Goal: Task Accomplishment & Management: Complete application form

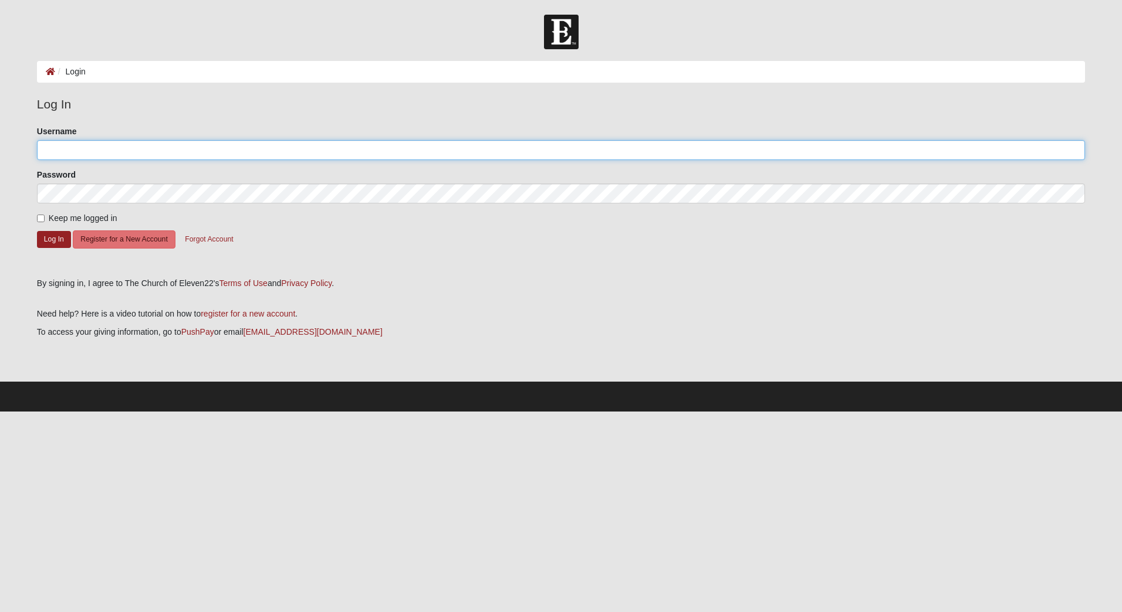
click at [219, 150] on input "Username" at bounding box center [561, 150] width 1048 height 20
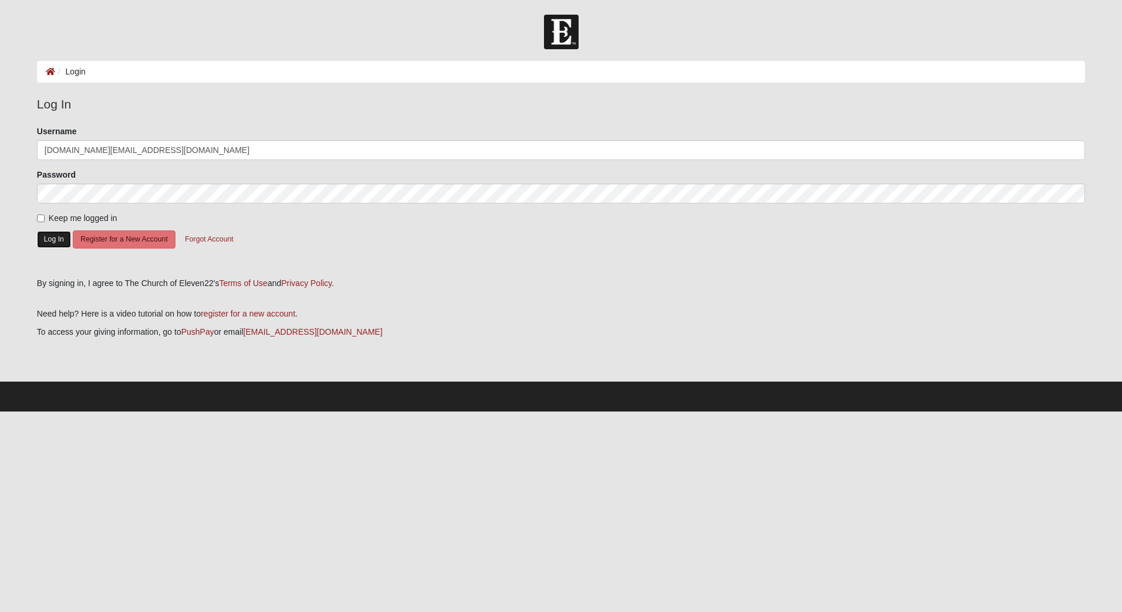
click at [50, 239] on button "Log In" at bounding box center [54, 239] width 34 height 17
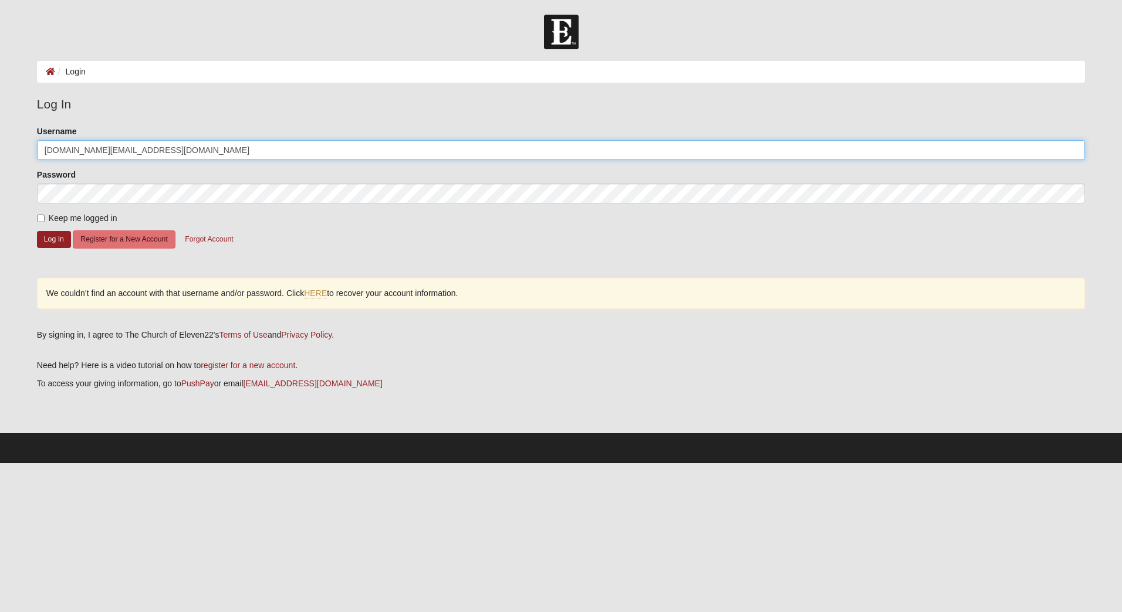
click at [136, 150] on input "[DOMAIN_NAME][EMAIL_ADDRESS][DOMAIN_NAME]" at bounding box center [561, 150] width 1048 height 20
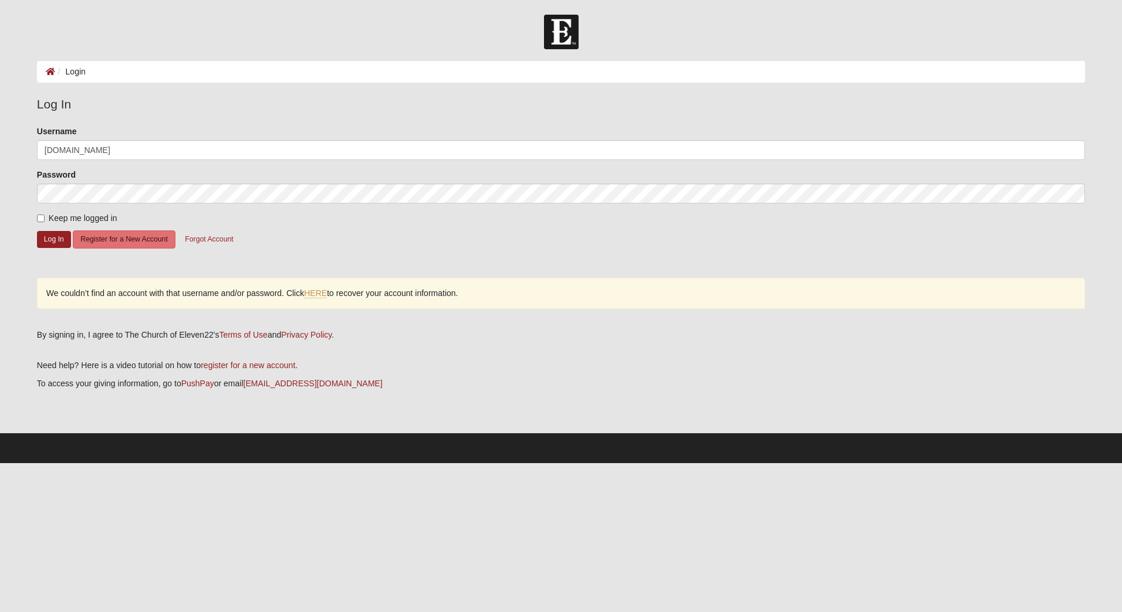
drag, startPoint x: 8, startPoint y: 168, endPoint x: 16, endPoint y: 172, distance: 9.5
click at [8, 168] on form "Log In Login Login Error Log In Please correct the following: Username T.DUPONT…" at bounding box center [561, 239] width 1122 height 449
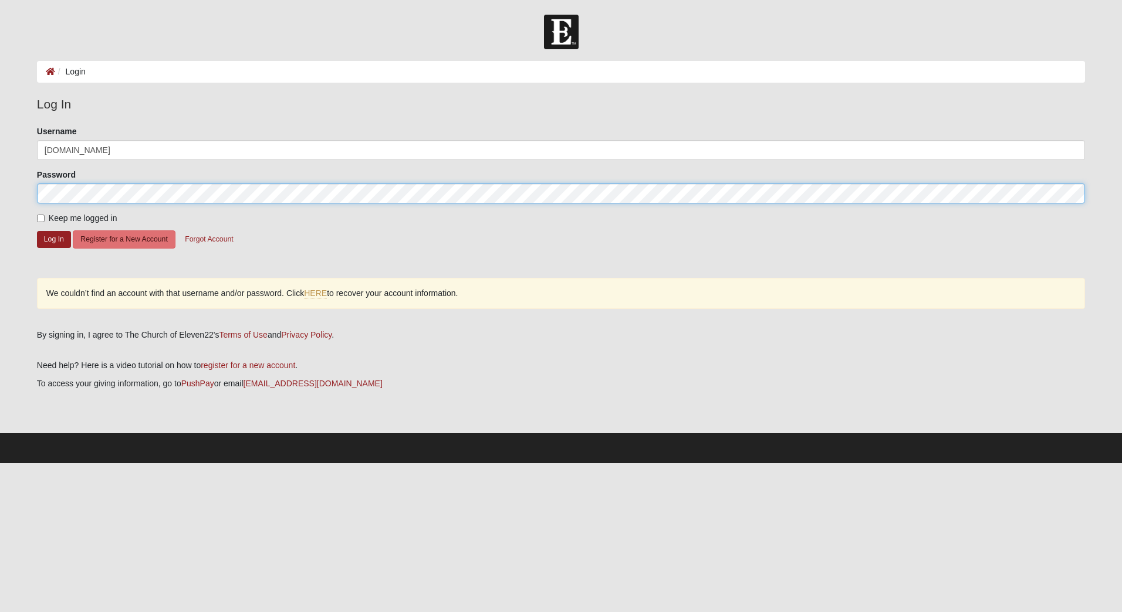
click at [14, 194] on form "Log In Login Login Error Log In Please correct the following: Username T.DUPONT…" at bounding box center [561, 239] width 1122 height 449
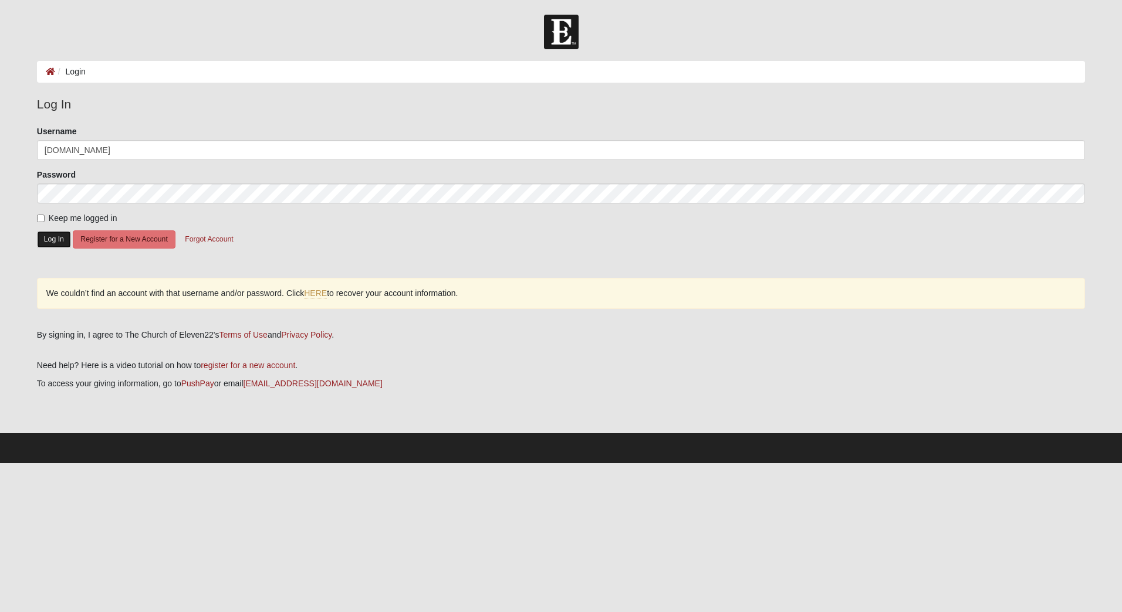
click at [46, 241] on button "Log In" at bounding box center [54, 239] width 34 height 17
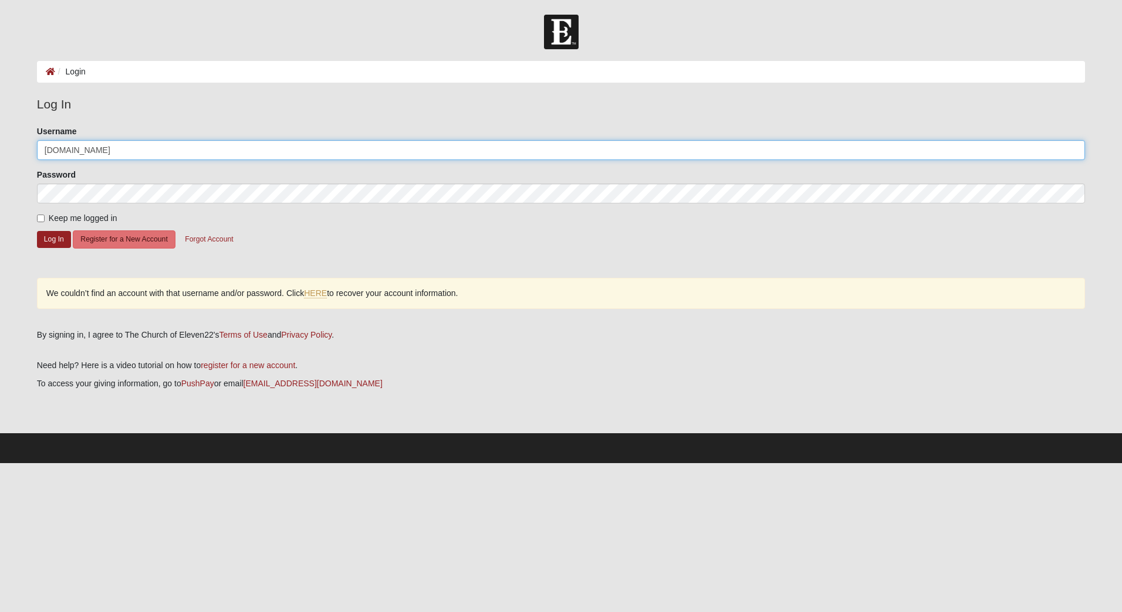
drag, startPoint x: 88, startPoint y: 150, endPoint x: 19, endPoint y: 153, distance: 69.3
click at [19, 153] on form "Log In Login Login Error Log In Please correct the following: Username T.DUPONT…" at bounding box center [561, 239] width 1122 height 449
type input "dupon005"
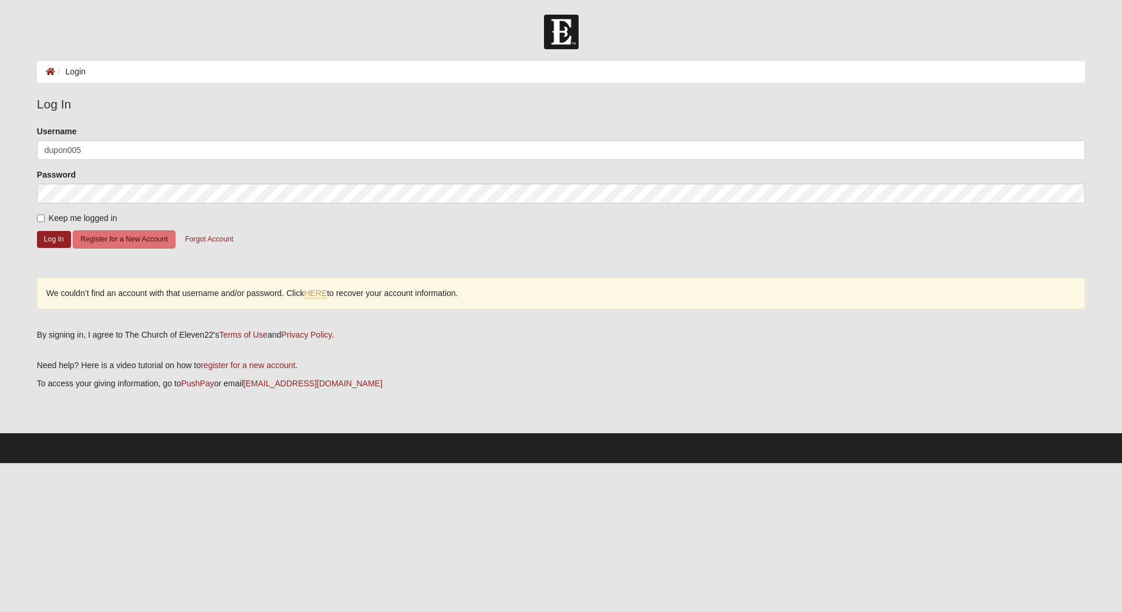
click at [336, 238] on form "Please correct the following: Username dupon005 Password Keep me logged in Log …" at bounding box center [561, 198] width 1048 height 144
click at [50, 239] on button "Log In" at bounding box center [54, 239] width 34 height 17
click at [314, 292] on link "HERE" at bounding box center [315, 294] width 23 height 10
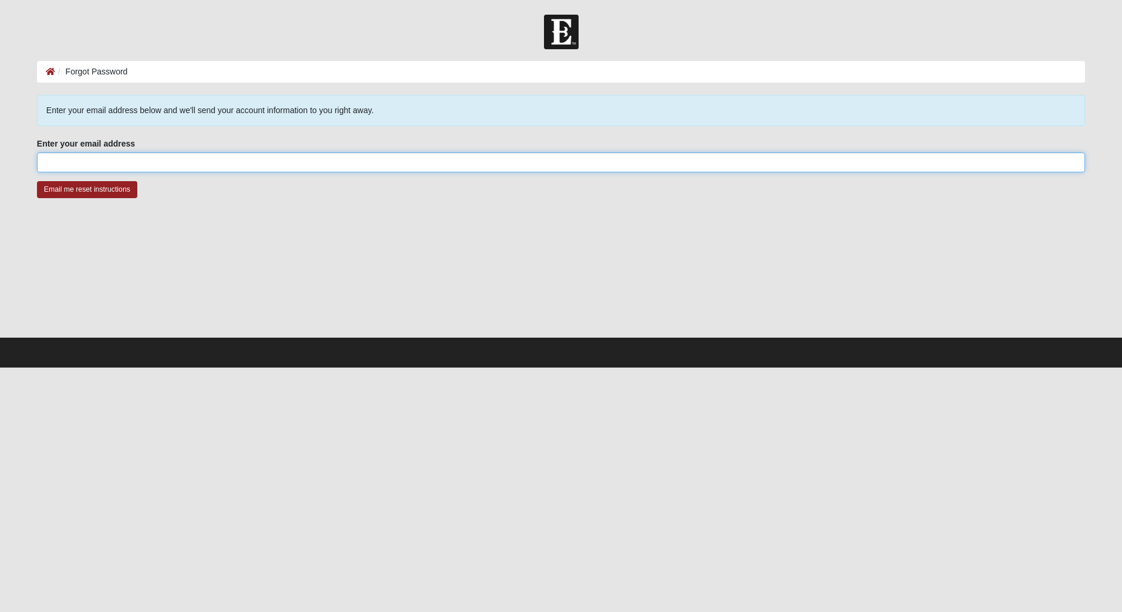
click at [178, 165] on input "Enter your email address" at bounding box center [561, 163] width 1048 height 20
type input "T.DUPONT@LIVE.COM"
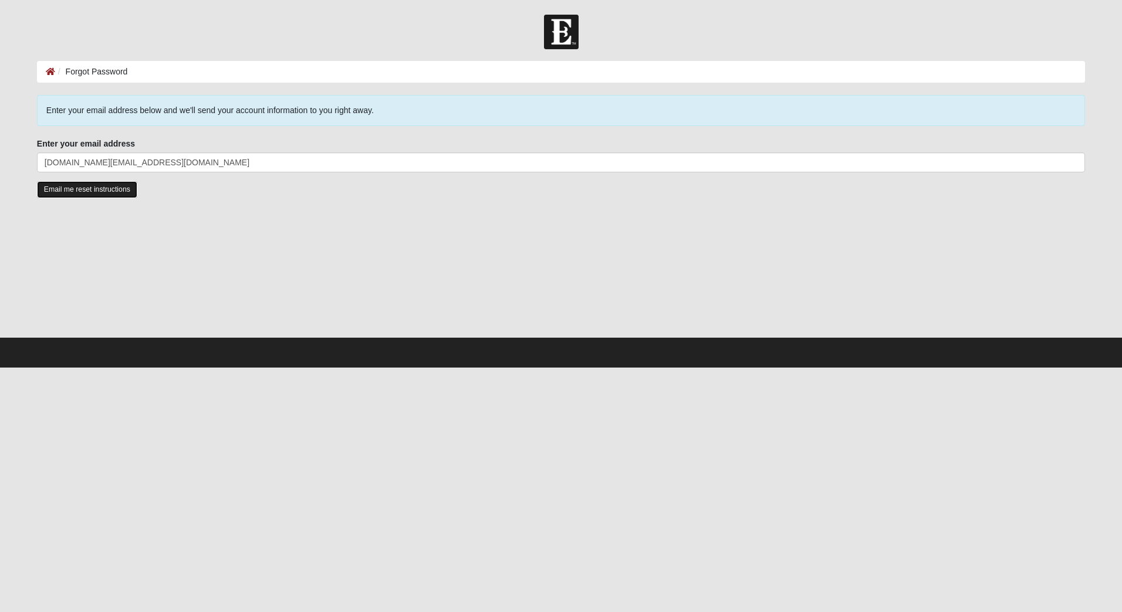
click at [108, 188] on input "Email me reset instructions" at bounding box center [87, 189] width 100 height 17
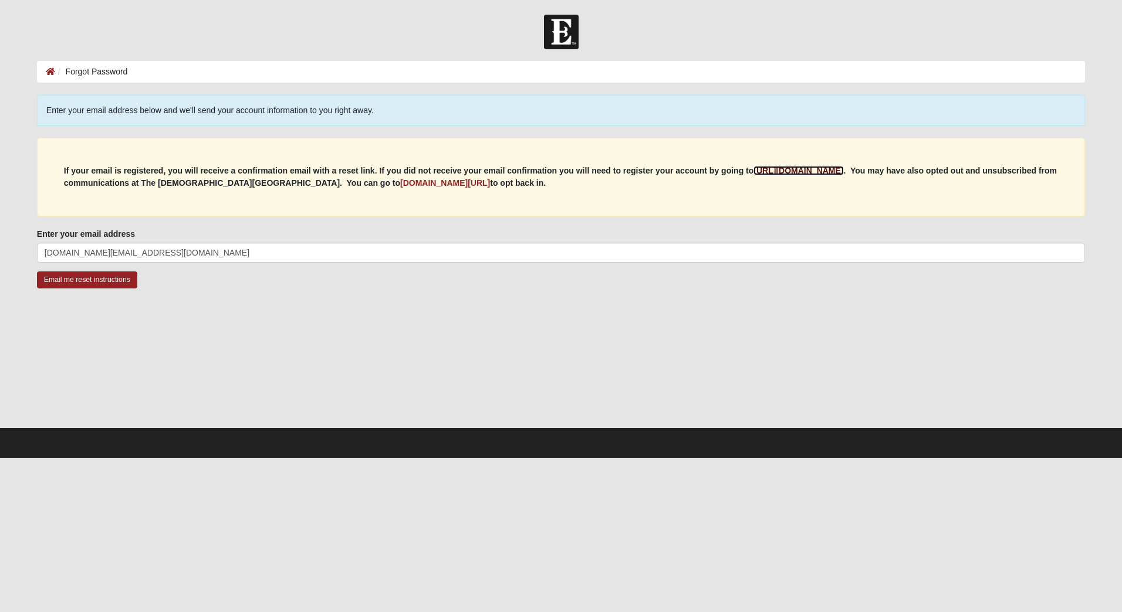
click at [814, 167] on b "https://my.coe22.com/register" at bounding box center [798, 170] width 90 height 9
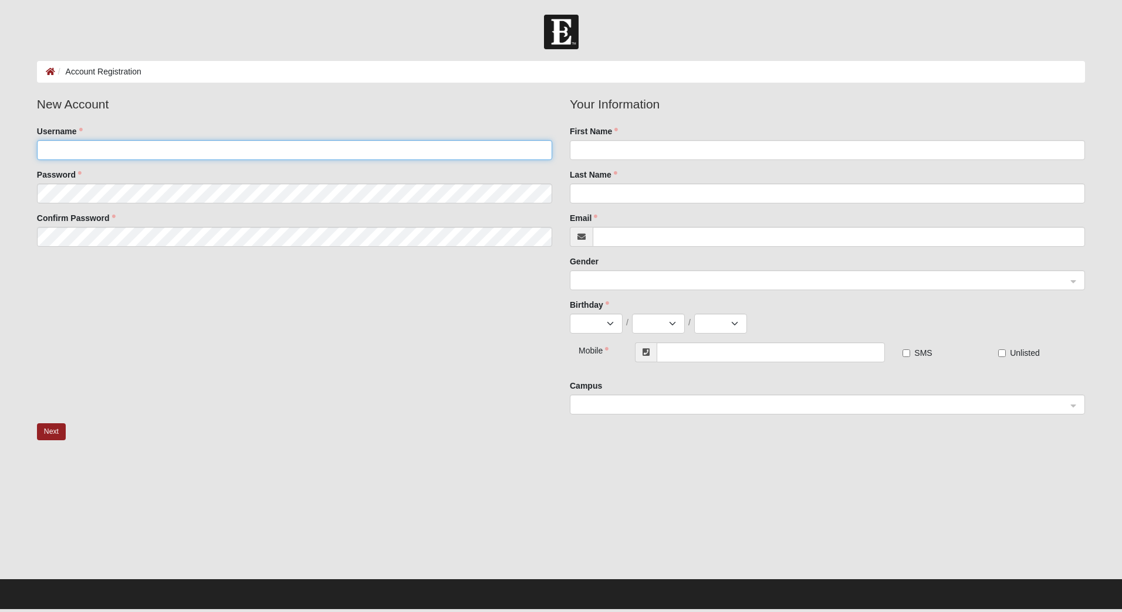
click at [204, 148] on input "Username" at bounding box center [294, 150] width 515 height 20
type input "tdupont"
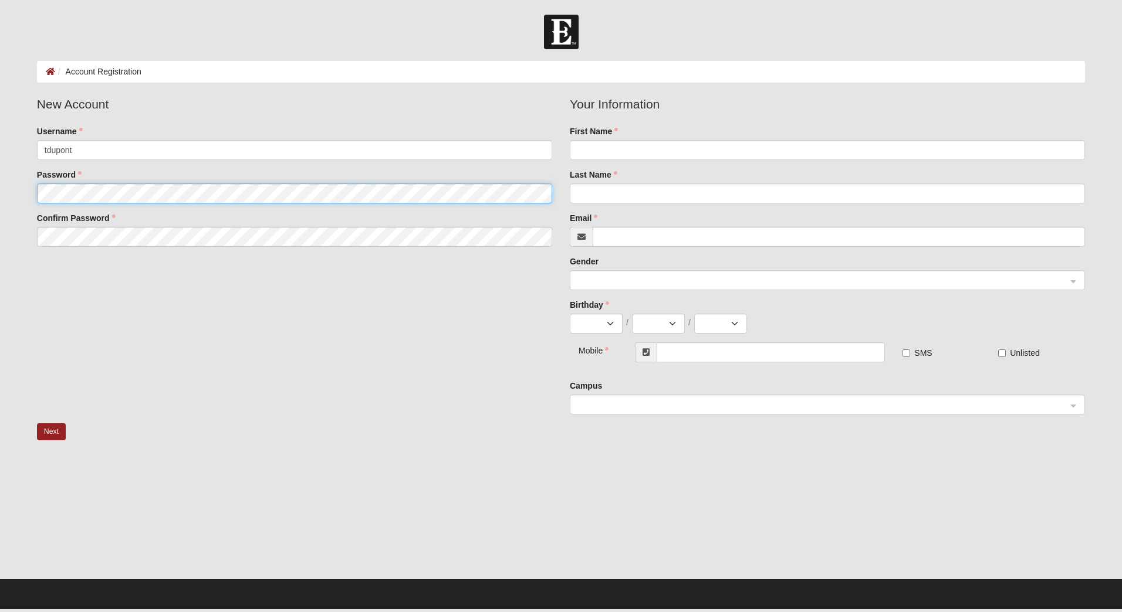
click at [138, 191] on fieldset "New Account Username tdupont Password Confirm Password" at bounding box center [294, 175] width 533 height 161
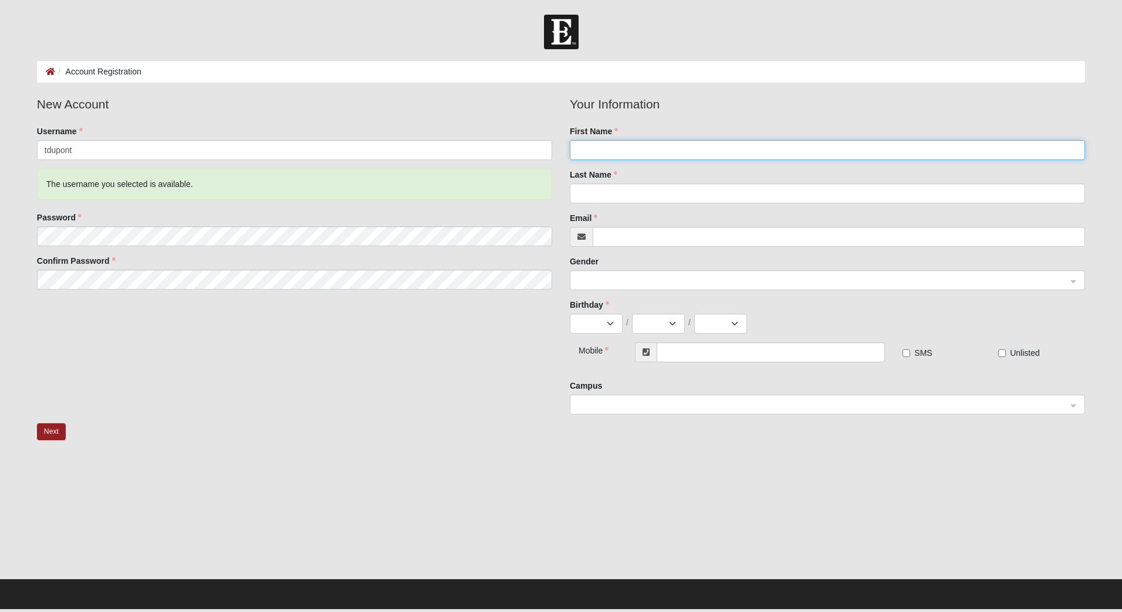
click at [610, 151] on input "First Name" at bounding box center [827, 150] width 515 height 20
type input "tim"
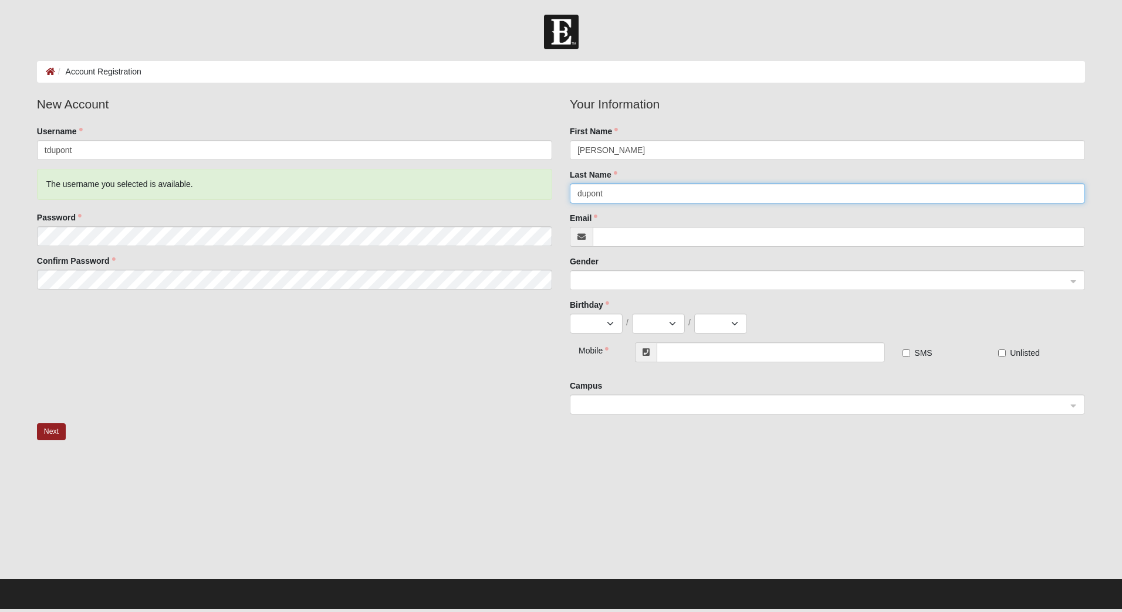
type input "dupont"
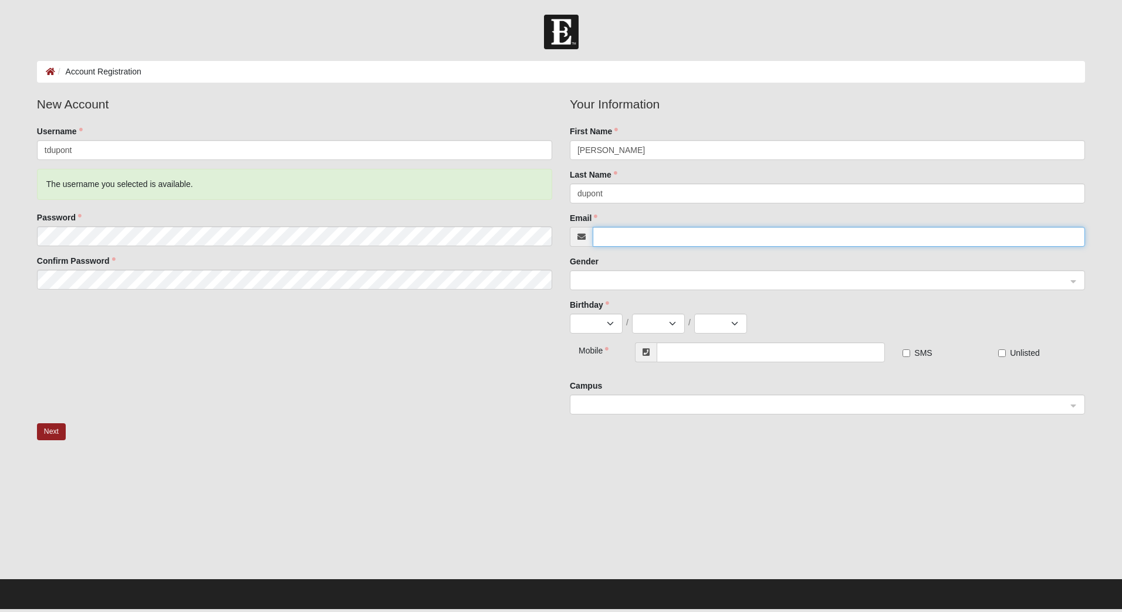
click at [622, 241] on input "Email" at bounding box center [838, 237] width 492 height 20
type input "[DOMAIN_NAME][EMAIL_ADDRESS][DOMAIN_NAME]"
type input "[PHONE_NUMBER]"
click at [677, 278] on span at bounding box center [821, 281] width 489 height 13
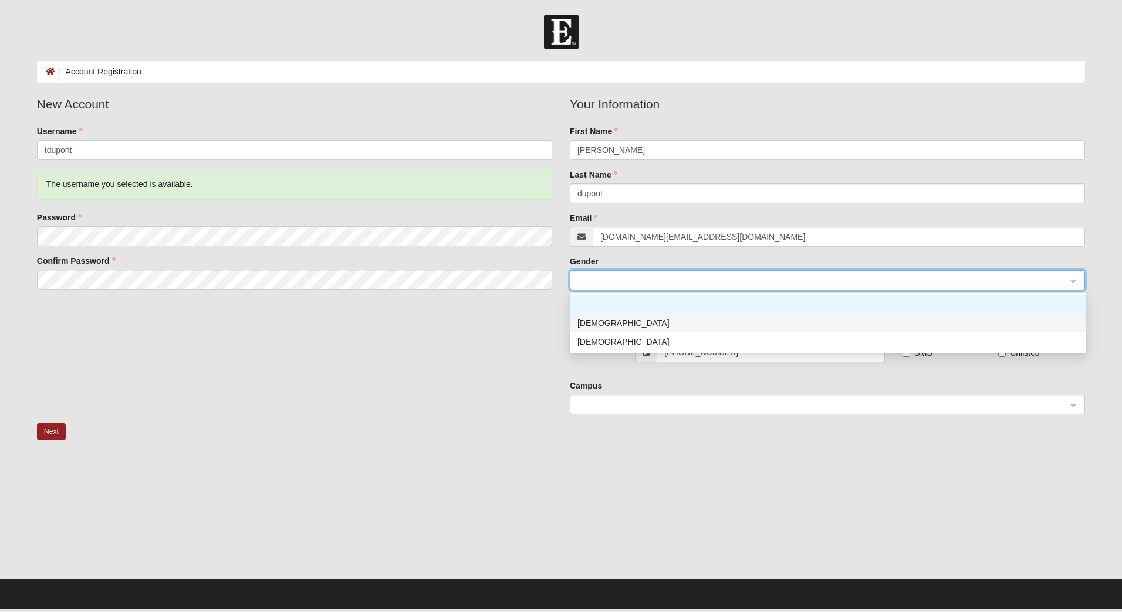
click at [591, 319] on div "Male" at bounding box center [827, 323] width 501 height 13
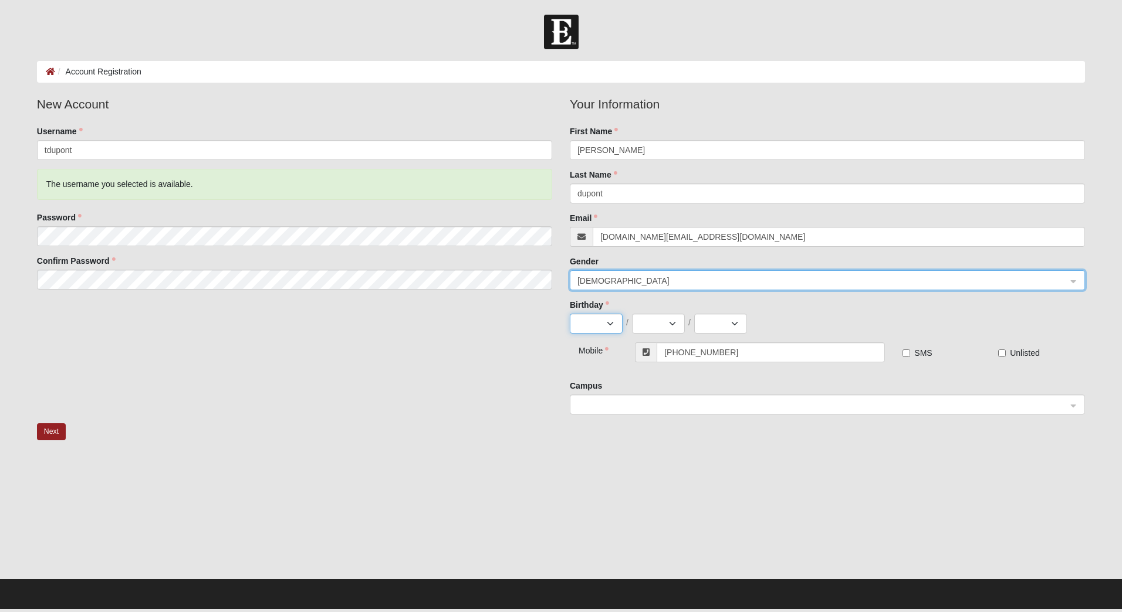
click at [614, 324] on select "Jan Feb Mar Apr May Jun Jul Aug Sep Oct Nov Dec" at bounding box center [596, 324] width 53 height 20
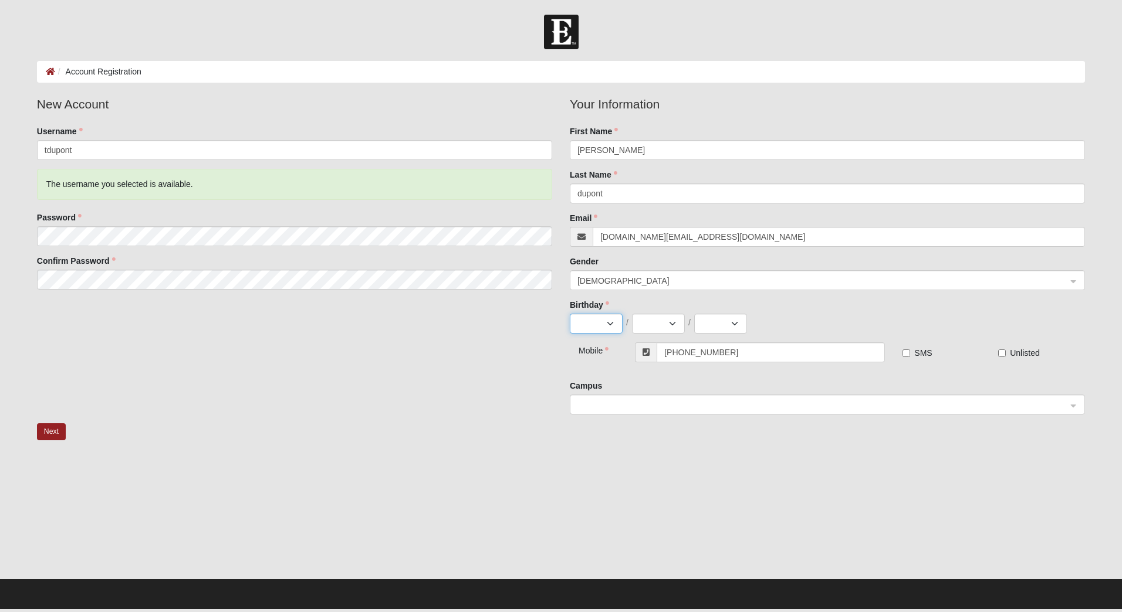
select select "1"
click at [570, 314] on select "Jan Feb Mar Apr May Jun Jul Aug Sep Oct Nov Dec" at bounding box center [596, 324] width 53 height 20
click at [669, 324] on select "1 2 3 4 5 6 7 8 9 10 11 12 13 14 15 16 17 18 19 20 21 22 23 24 25 26 27 28 29 3…" at bounding box center [658, 324] width 53 height 20
select select "11"
click at [632, 314] on select "1 2 3 4 5 6 7 8 9 10 11 12 13 14 15 16 17 18 19 20 21 22 23 24 25 26 27 28 29 3…" at bounding box center [658, 324] width 53 height 20
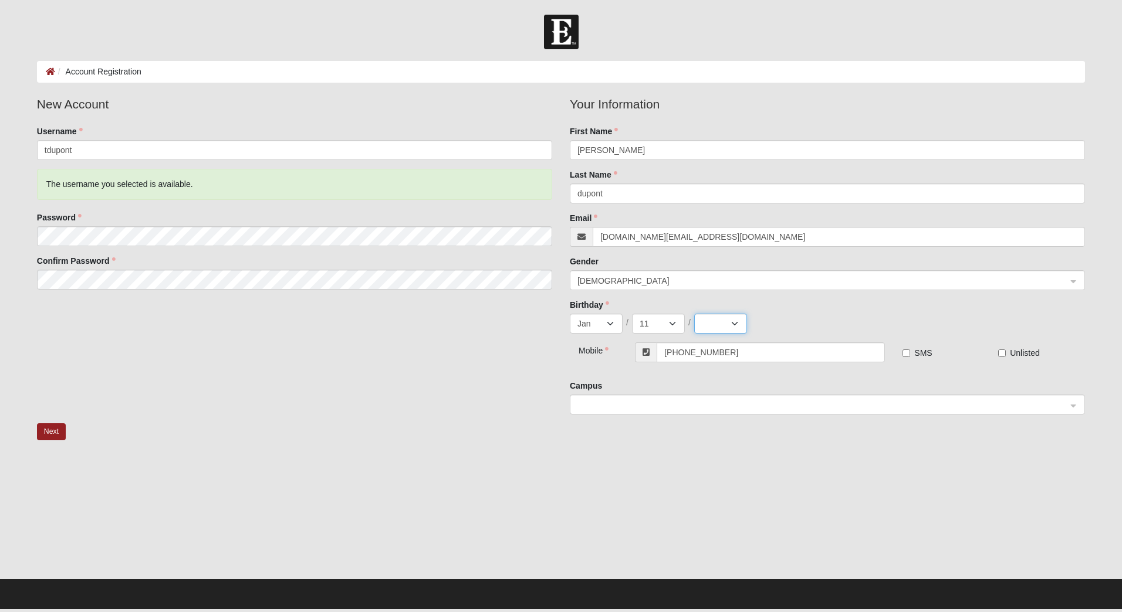
click at [733, 323] on select "2025 2024 2023 2022 2021 2020 2019 2018 2017 2016 2015 2014 2013 2012 2011 2010…" at bounding box center [720, 324] width 53 height 20
select select "1973"
click at [694, 314] on select "2025 2024 2023 2022 2021 2020 2019 2018 2017 2016 2015 2014 2013 2012 2011 2010…" at bounding box center [720, 324] width 53 height 20
click at [639, 408] on span at bounding box center [821, 405] width 489 height 13
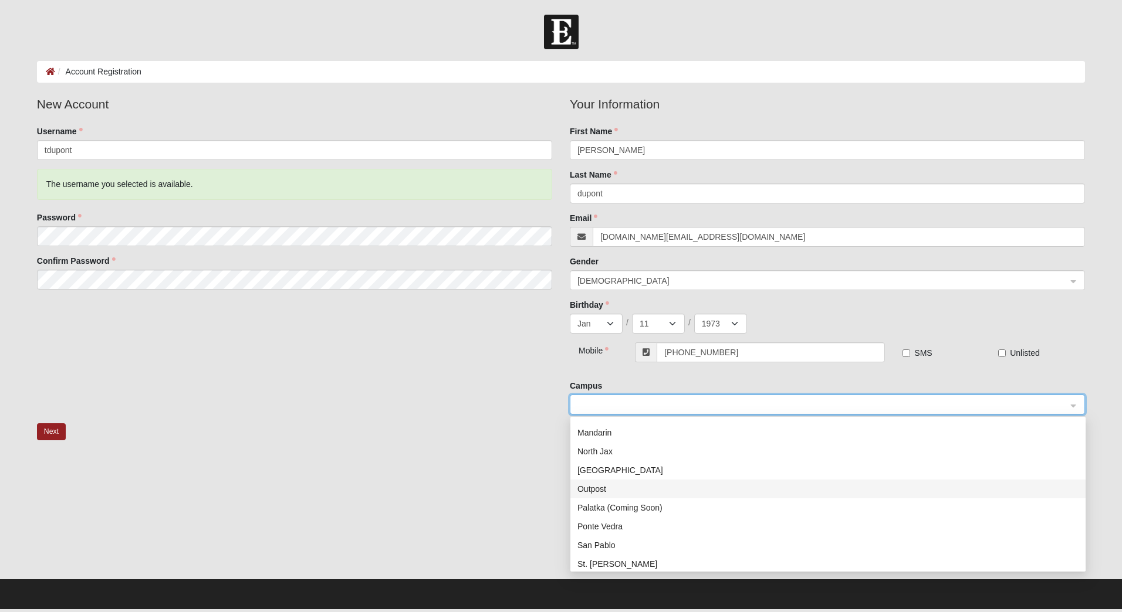
scroll to position [117, 0]
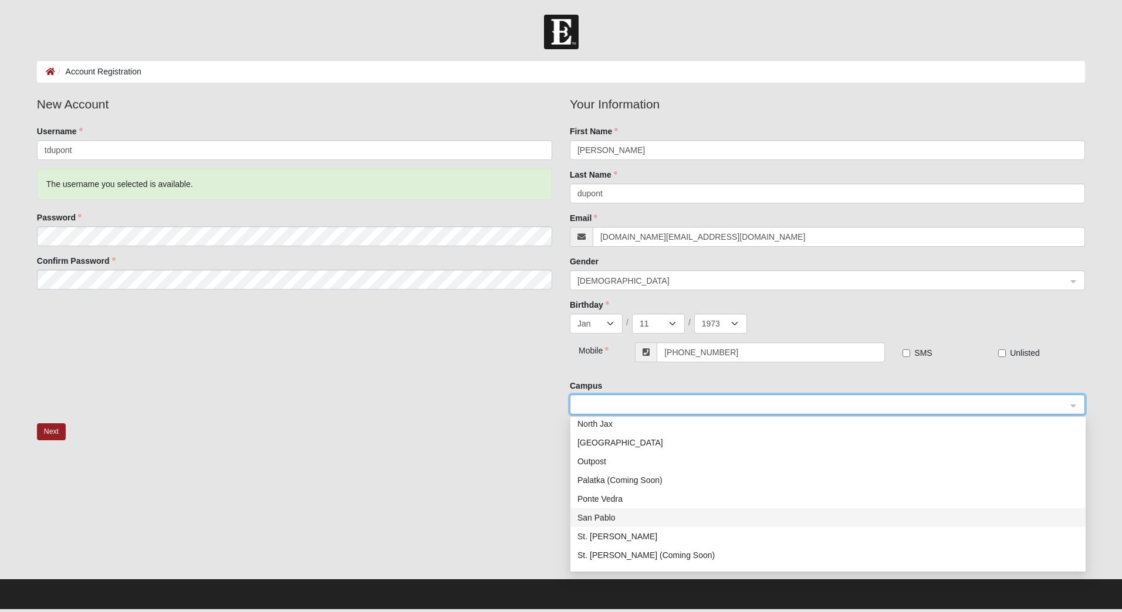
click at [601, 518] on div "San Pablo" at bounding box center [827, 518] width 501 height 13
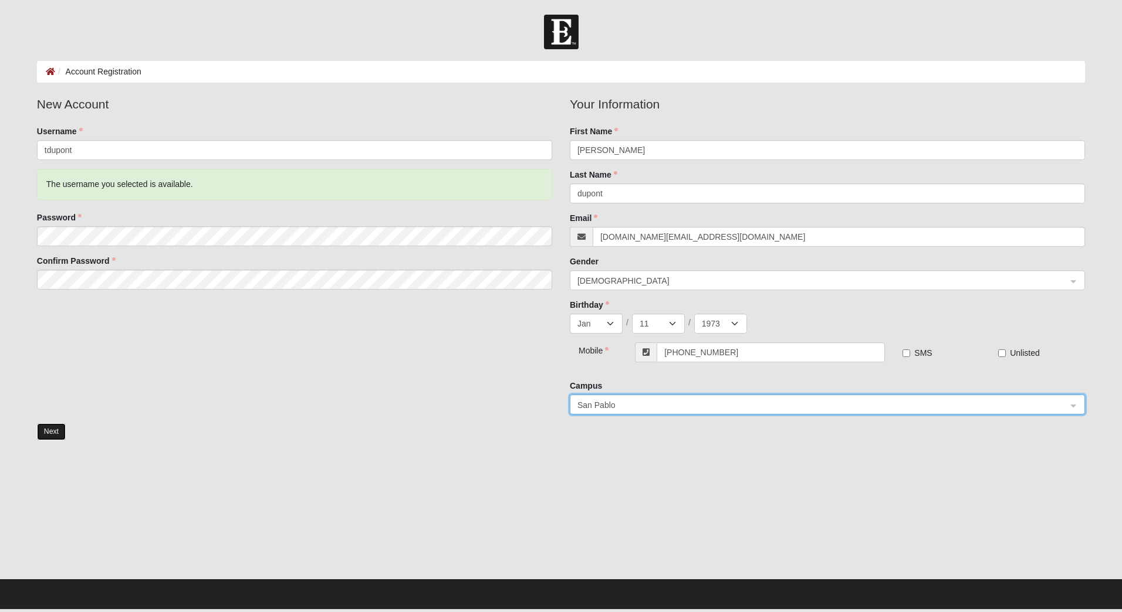
click at [45, 431] on button "Next" at bounding box center [51, 432] width 29 height 17
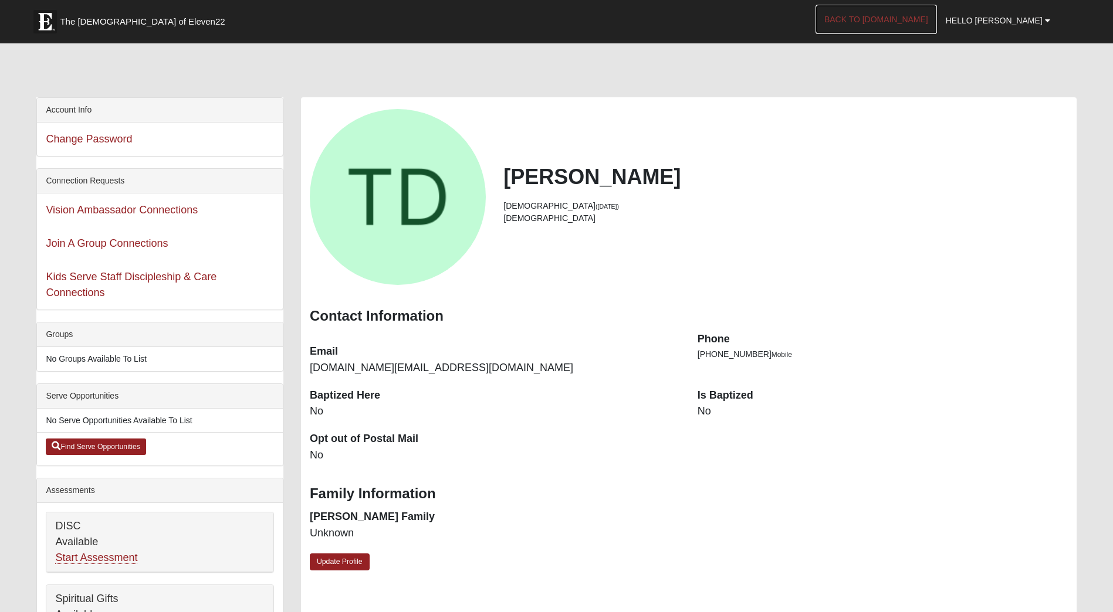
click at [883, 22] on link "Back to [DOMAIN_NAME]" at bounding box center [875, 19] width 121 height 29
click at [118, 242] on link "Join A Group Connections" at bounding box center [107, 244] width 122 height 12
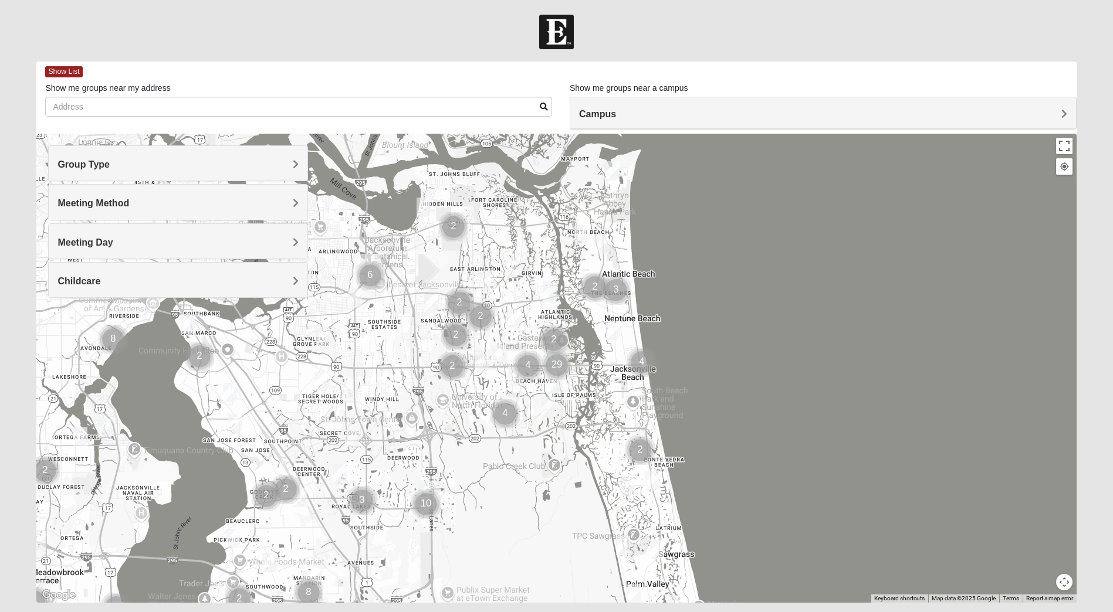
click at [299, 167] on div "Group Type" at bounding box center [178, 163] width 259 height 35
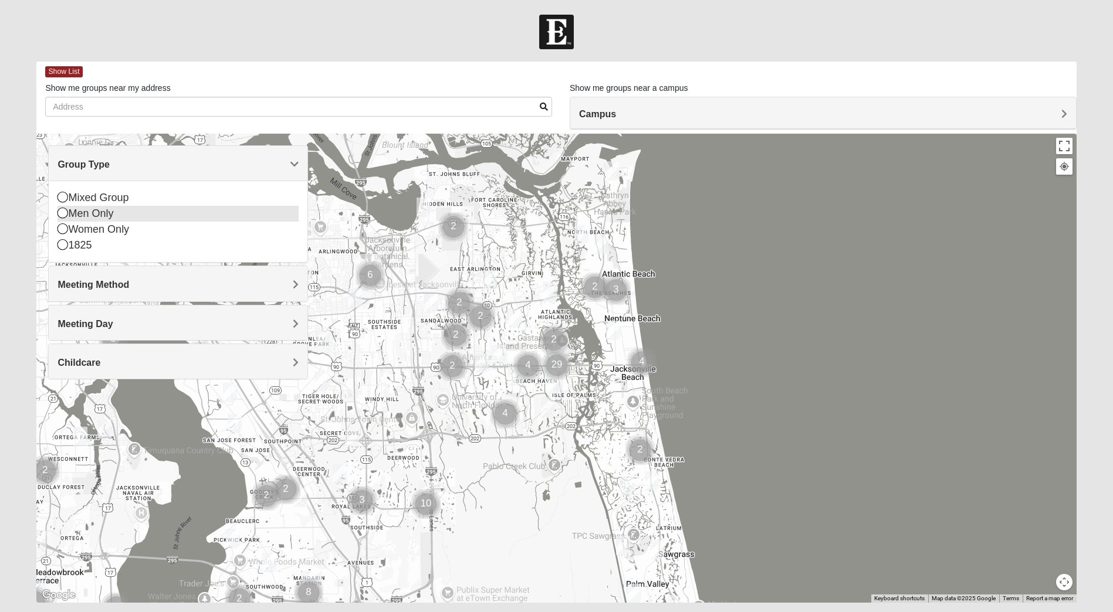
click at [65, 214] on icon at bounding box center [62, 213] width 11 height 11
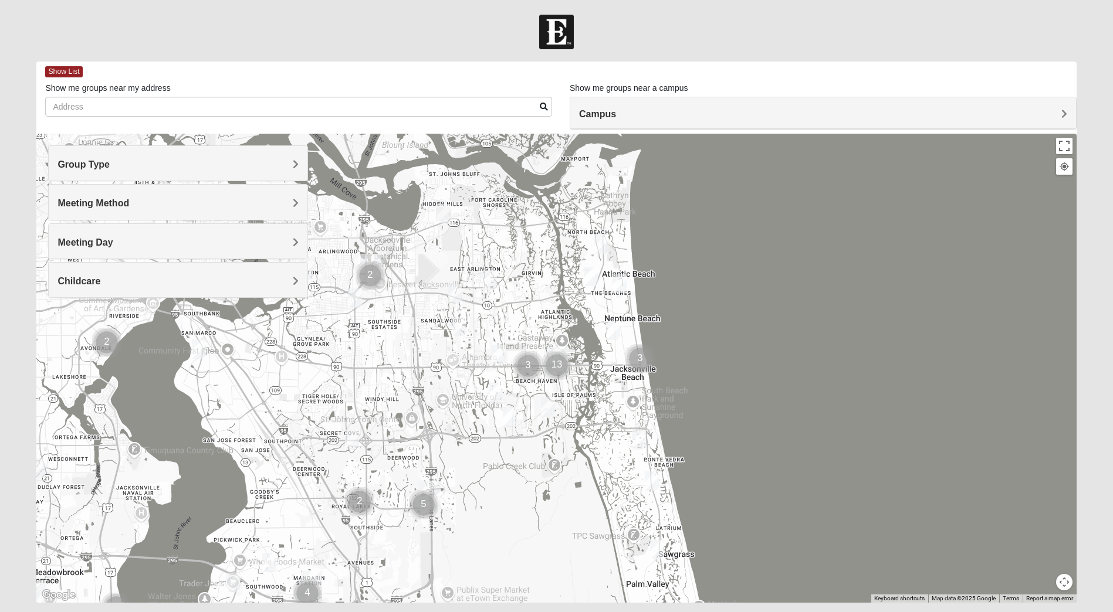
click at [129, 203] on span "Meeting Method" at bounding box center [93, 203] width 72 height 10
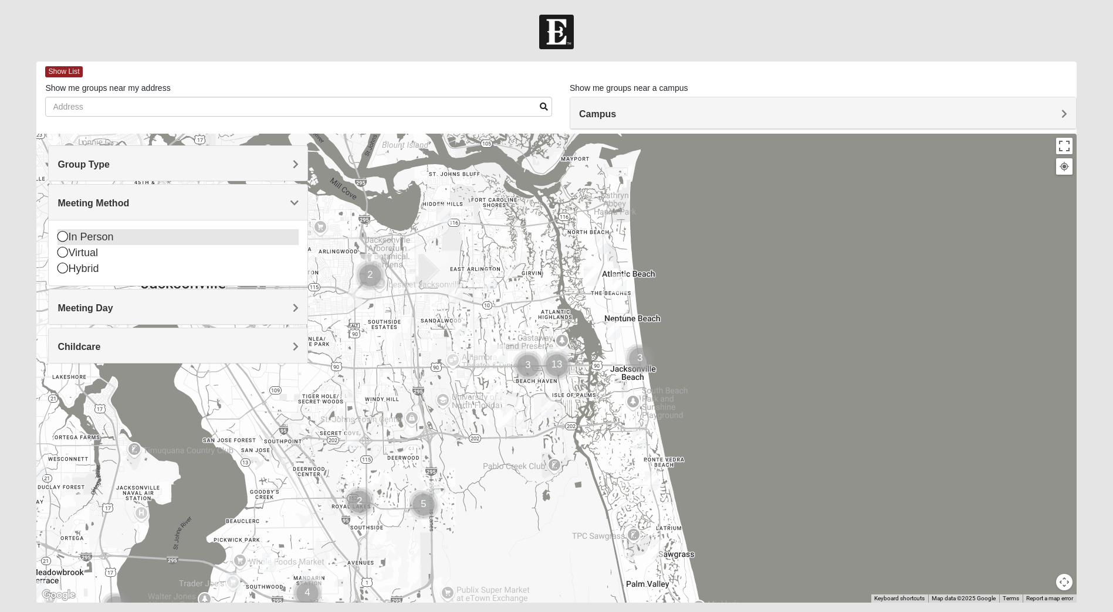
click at [63, 238] on icon at bounding box center [62, 236] width 11 height 11
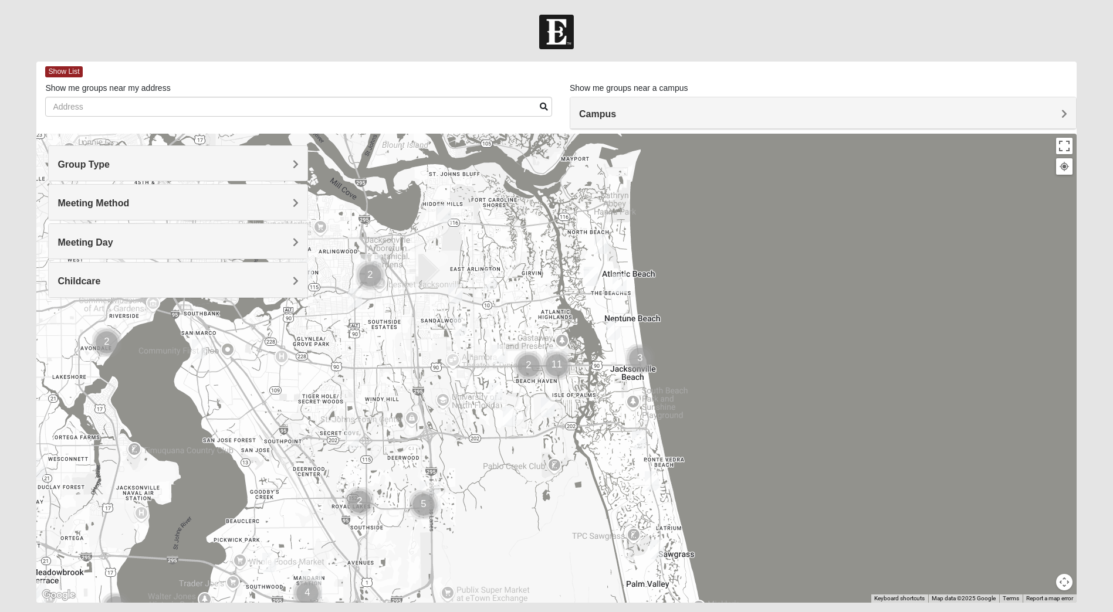
click at [113, 244] on span "Meeting Day" at bounding box center [84, 243] width 55 height 10
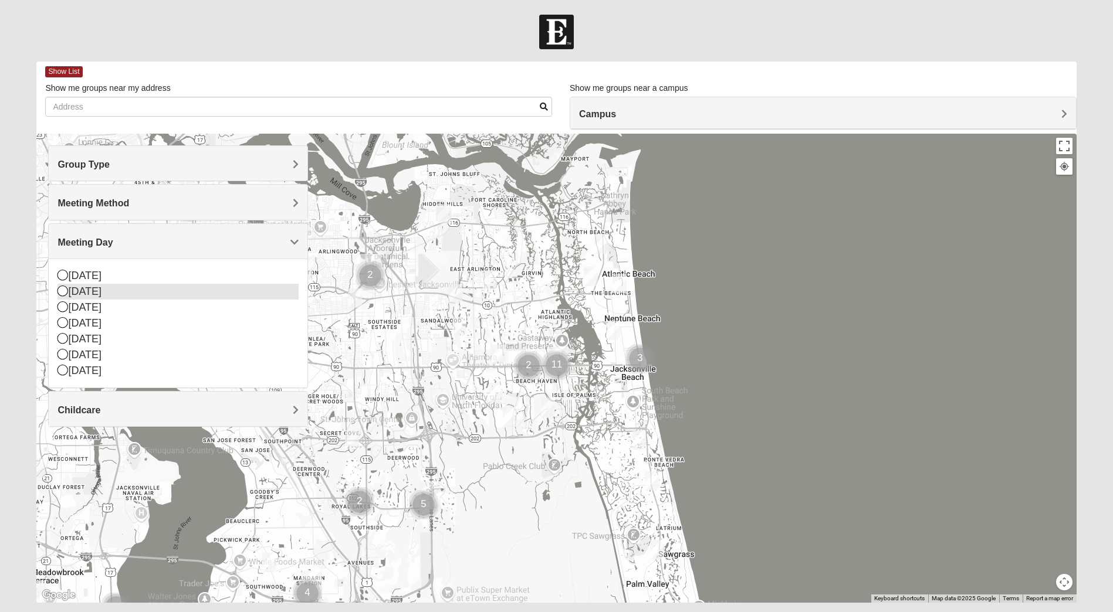
click at [63, 289] on icon at bounding box center [62, 291] width 11 height 11
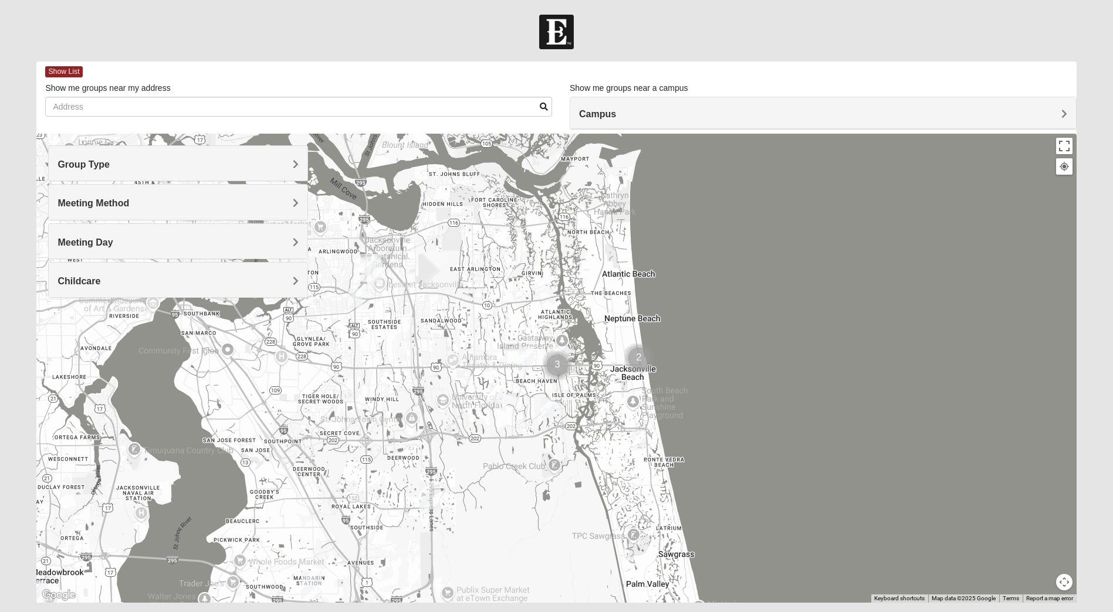
click at [63, 308] on div "Group Type Mixed Group Men Only Women Only 1825 Meeting Method In Person Virtua…" at bounding box center [178, 227] width 260 height 164
click at [113, 243] on span "Meeting Day" at bounding box center [84, 243] width 55 height 10
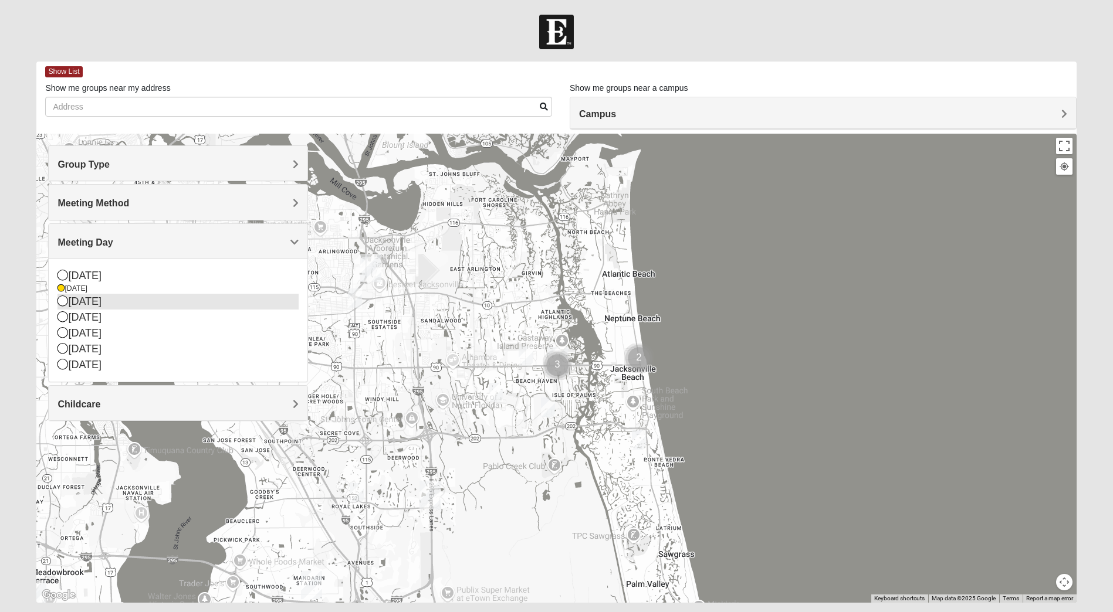
click at [66, 302] on icon at bounding box center [62, 301] width 11 height 11
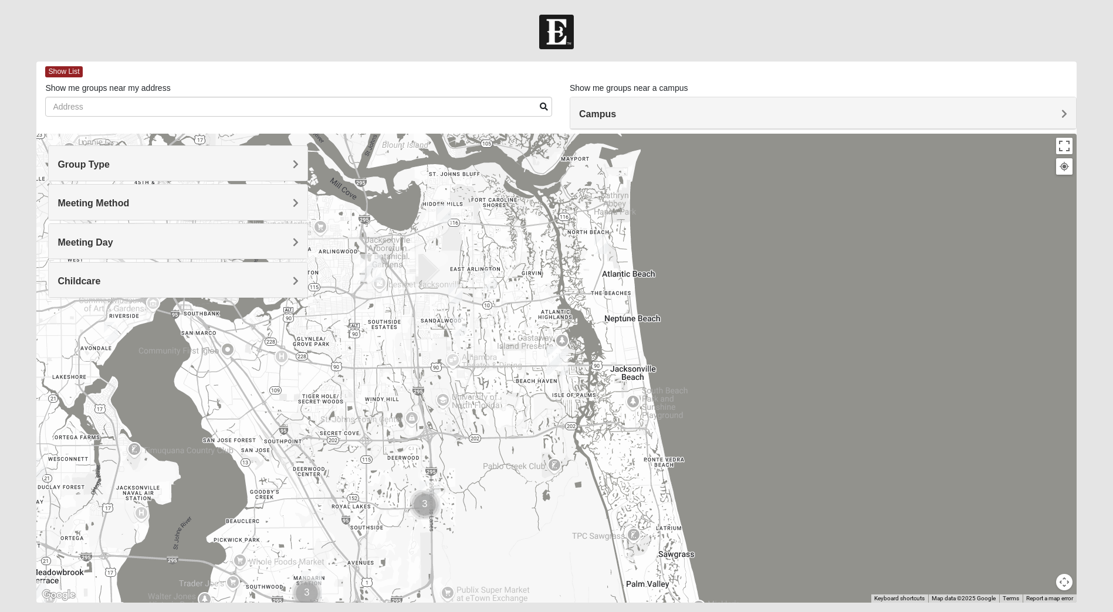
click at [113, 238] on span "Meeting Day" at bounding box center [84, 243] width 55 height 10
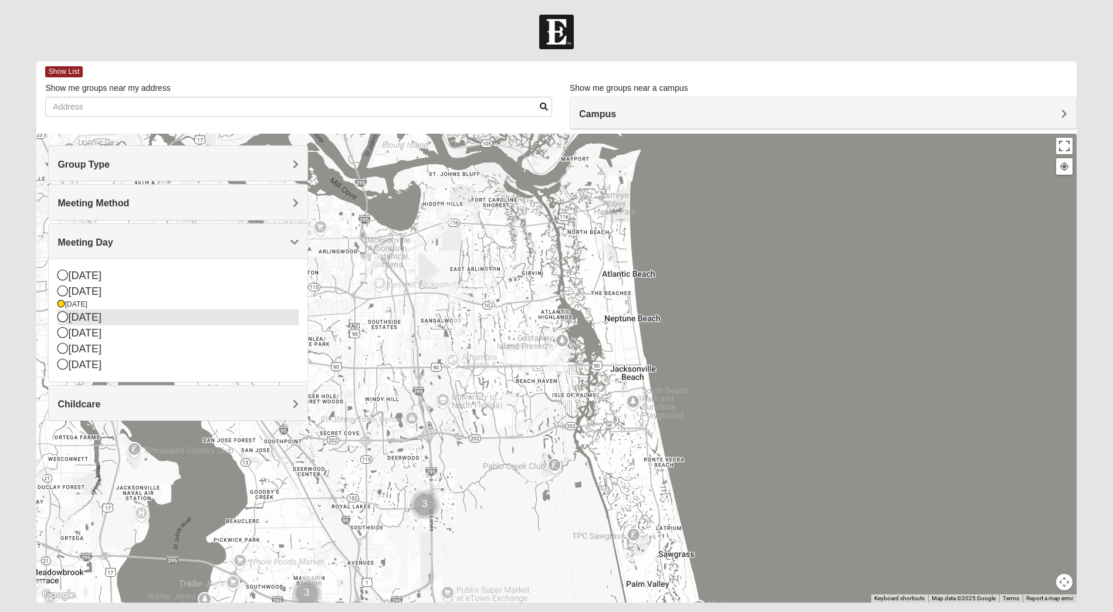
click at [66, 318] on icon at bounding box center [62, 316] width 11 height 11
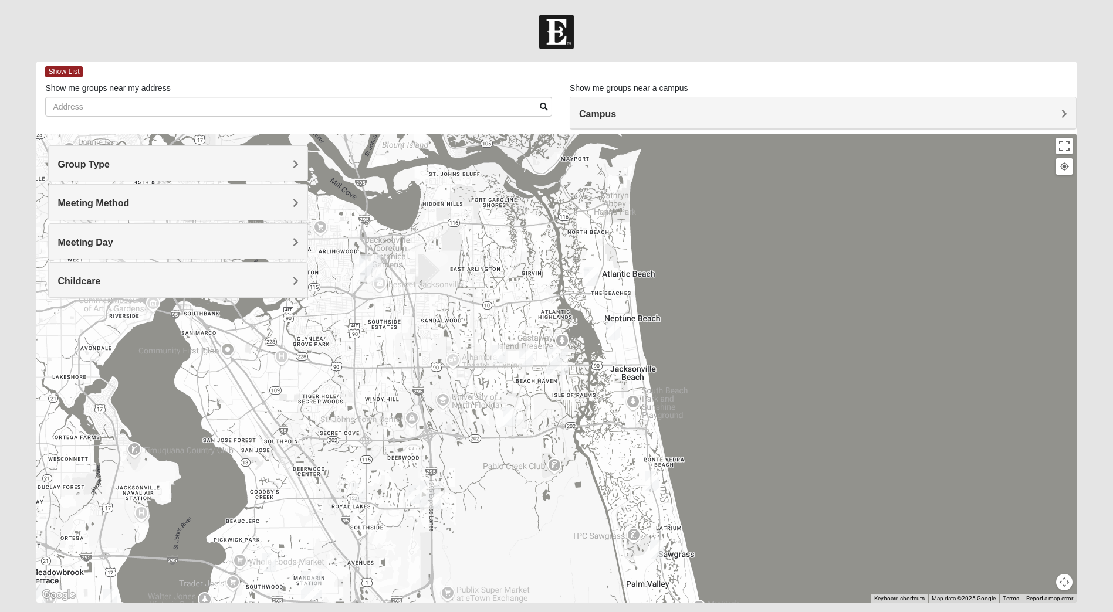
click at [113, 243] on span "Meeting Day" at bounding box center [84, 243] width 55 height 10
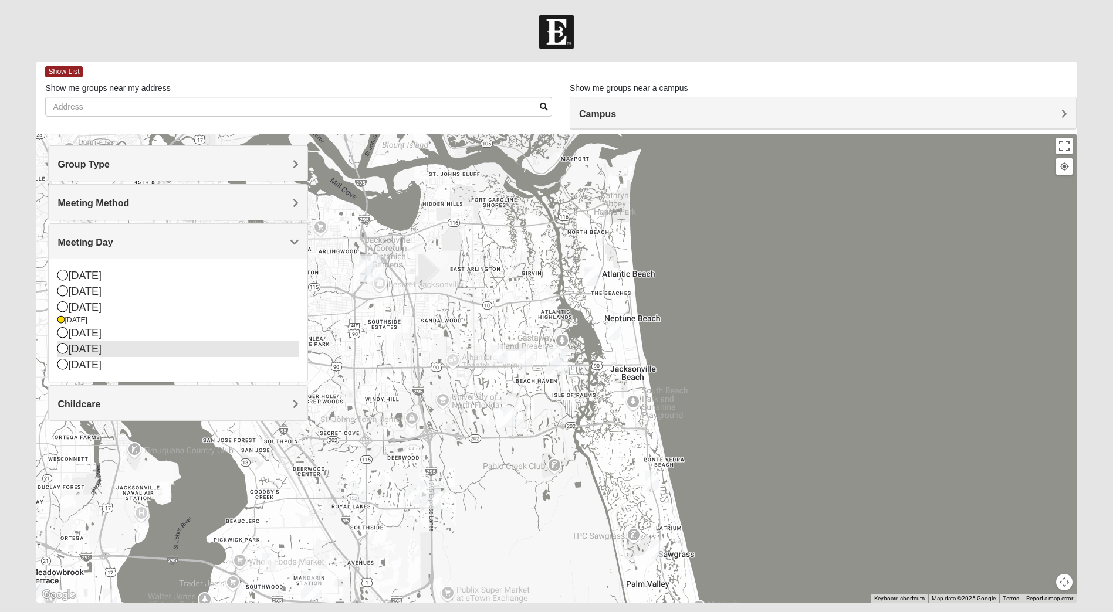
click at [63, 347] on icon at bounding box center [62, 348] width 11 height 11
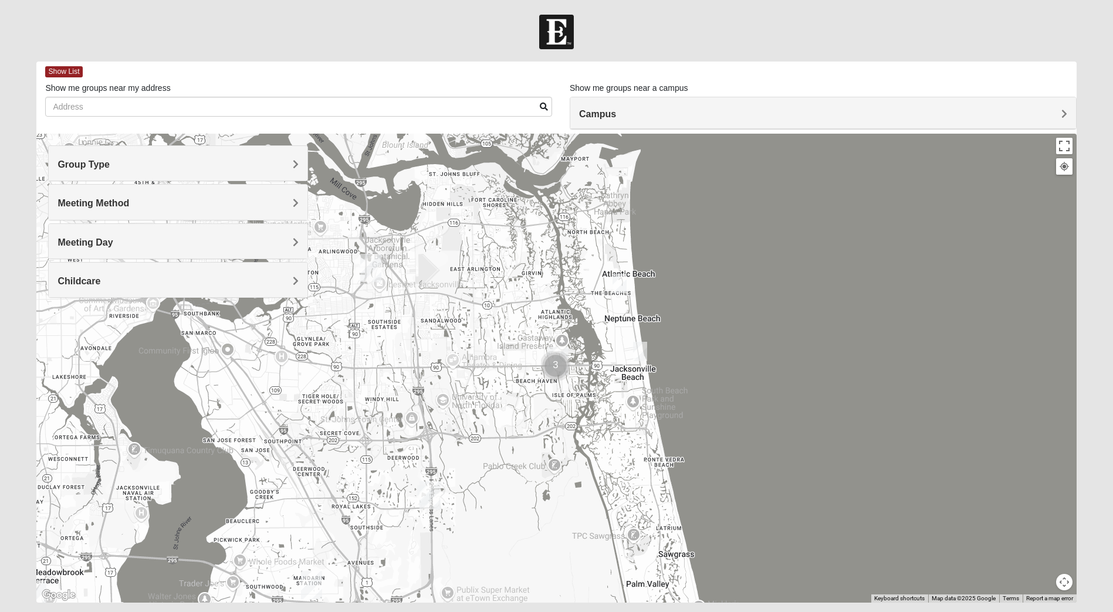
click at [113, 242] on span "Meeting Day" at bounding box center [84, 243] width 55 height 10
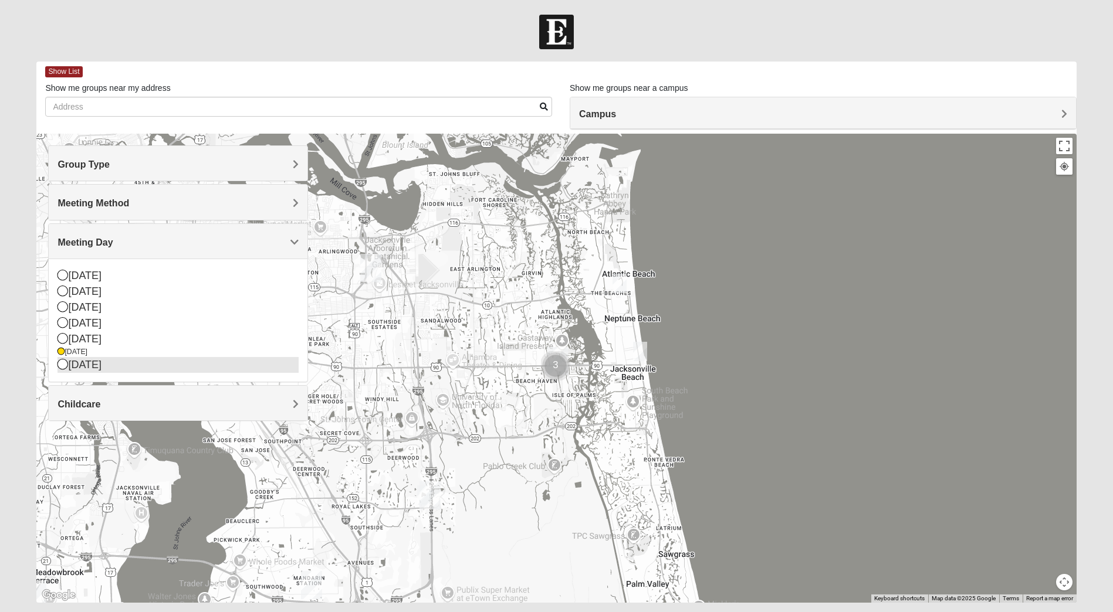
click at [65, 363] on icon at bounding box center [62, 364] width 11 height 11
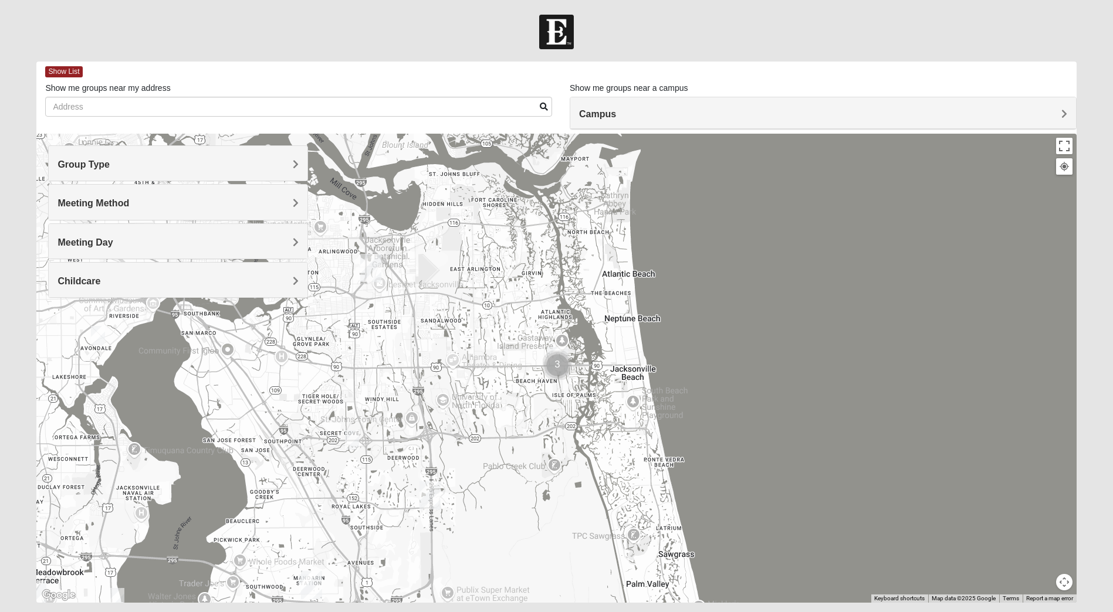
click at [113, 243] on span "Meeting Day" at bounding box center [84, 243] width 55 height 10
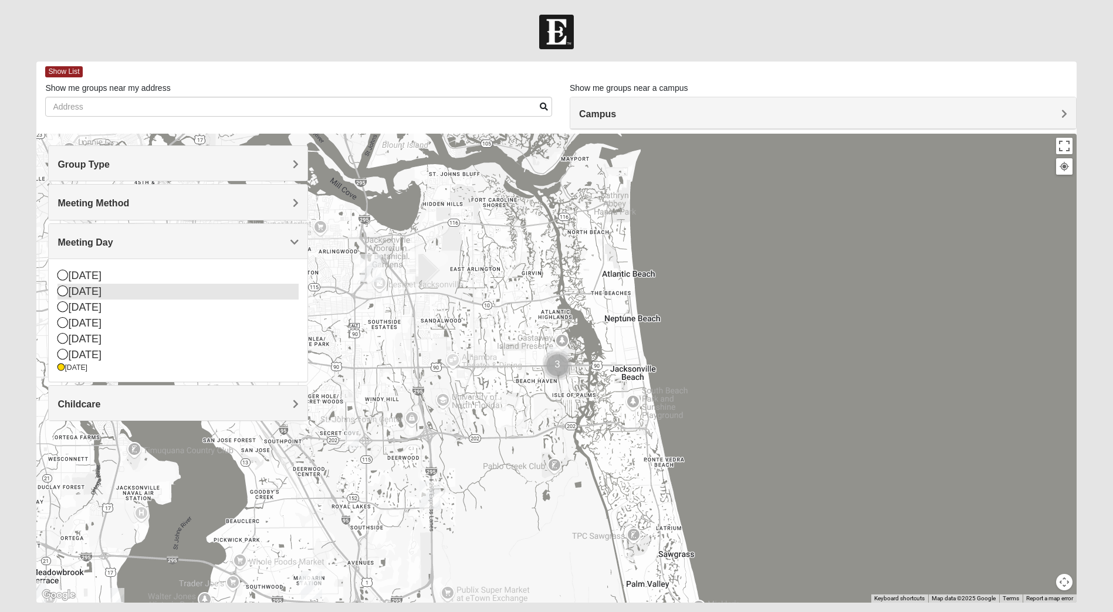
click at [60, 290] on icon at bounding box center [62, 291] width 11 height 11
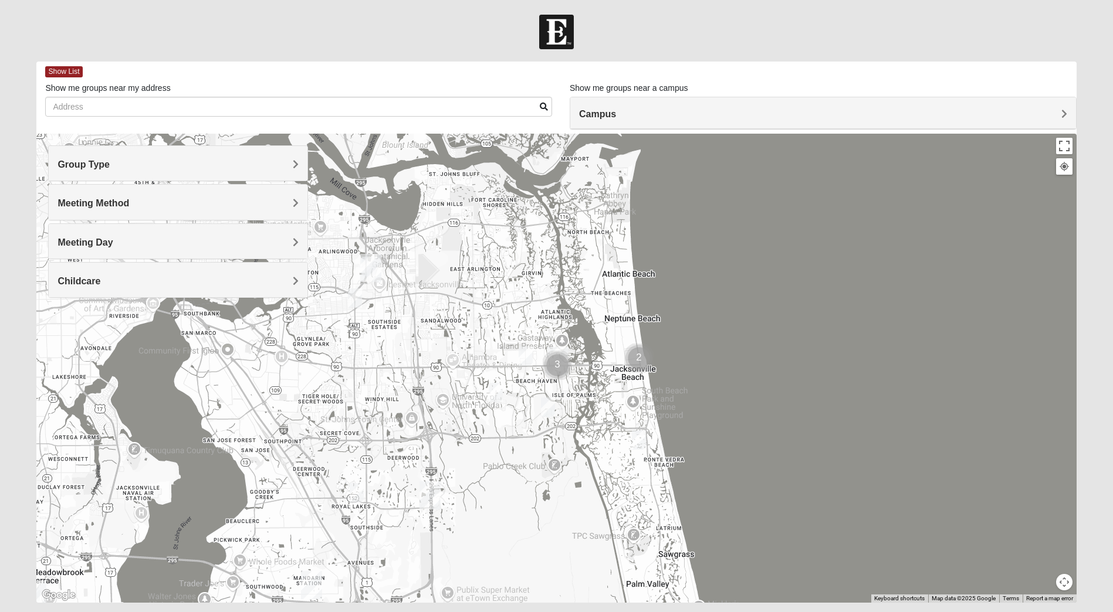
click at [524, 352] on img "Mens Dobson 32224" at bounding box center [526, 356] width 14 height 19
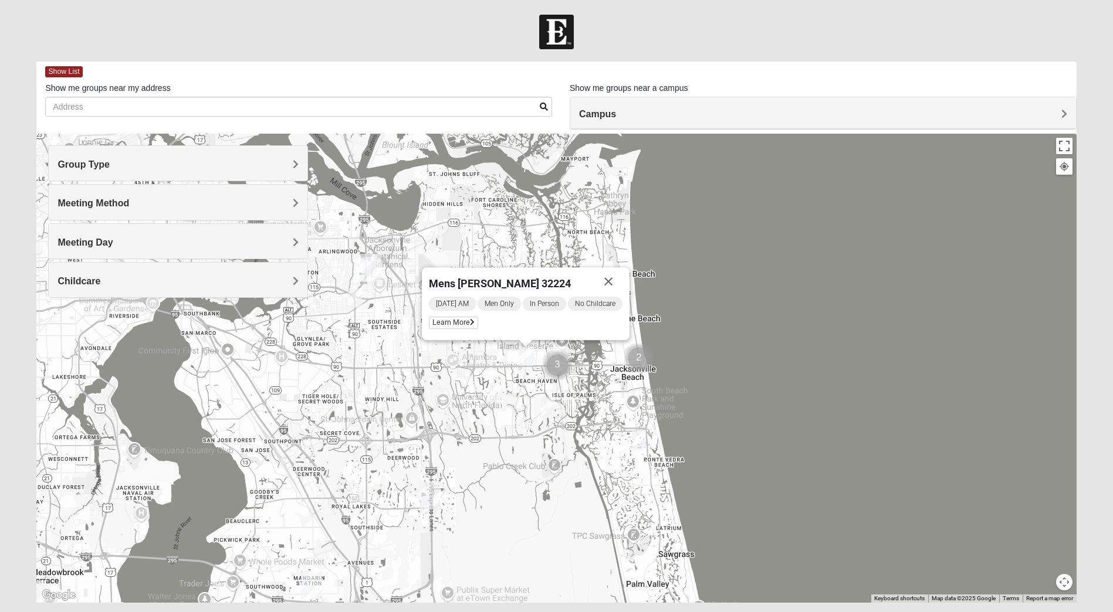
click at [113, 239] on span "Meeting Day" at bounding box center [84, 243] width 55 height 10
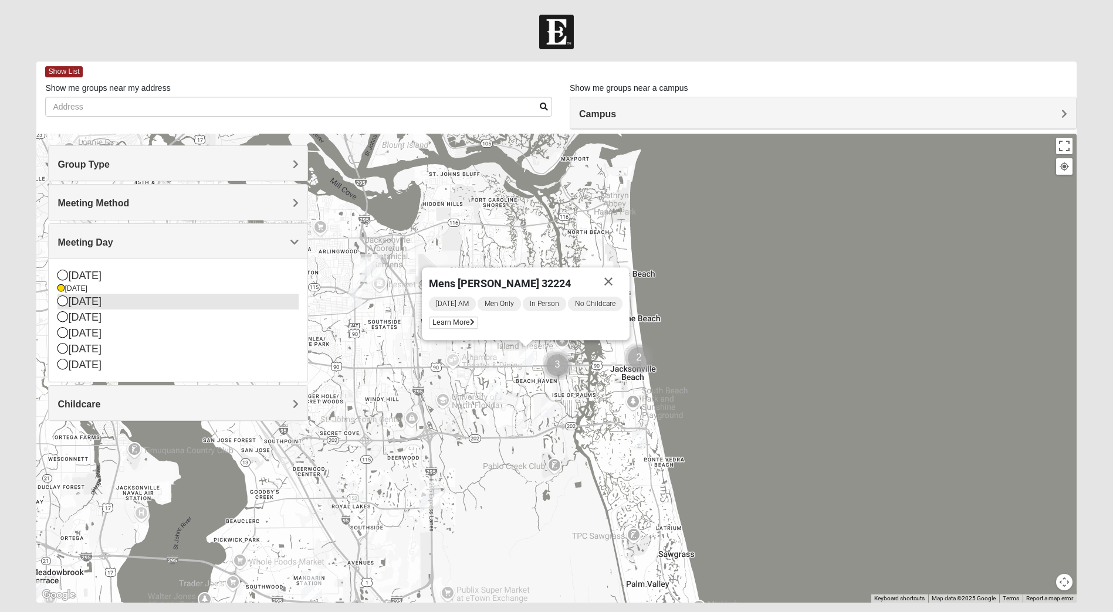
click at [64, 300] on icon at bounding box center [62, 301] width 11 height 11
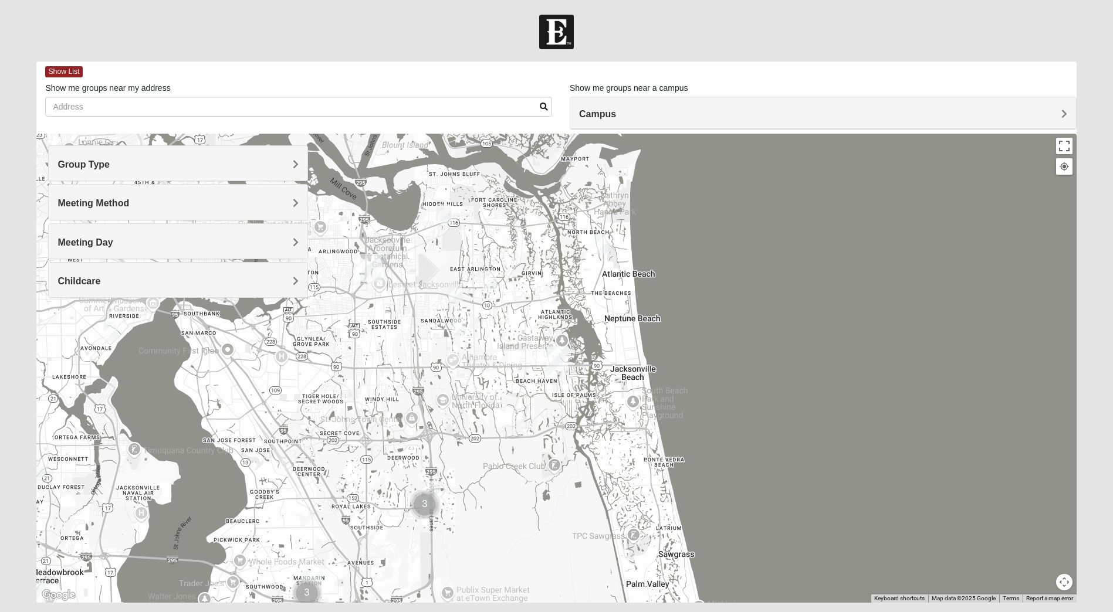
click at [602, 242] on img "Mens McCann 32233" at bounding box center [601, 244] width 14 height 19
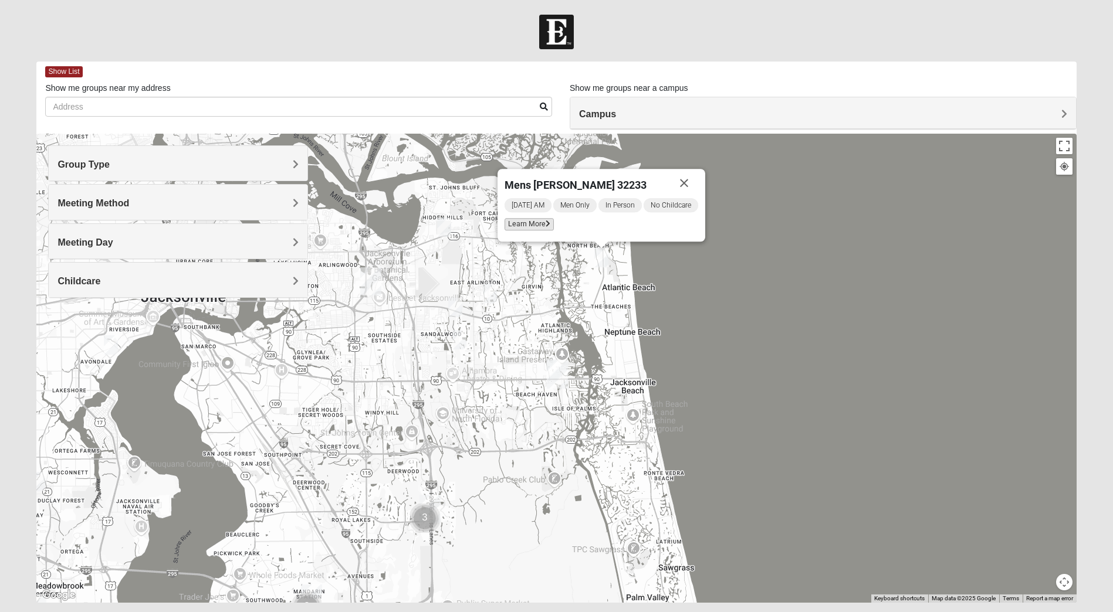
click at [543, 225] on span "Learn More" at bounding box center [528, 224] width 49 height 12
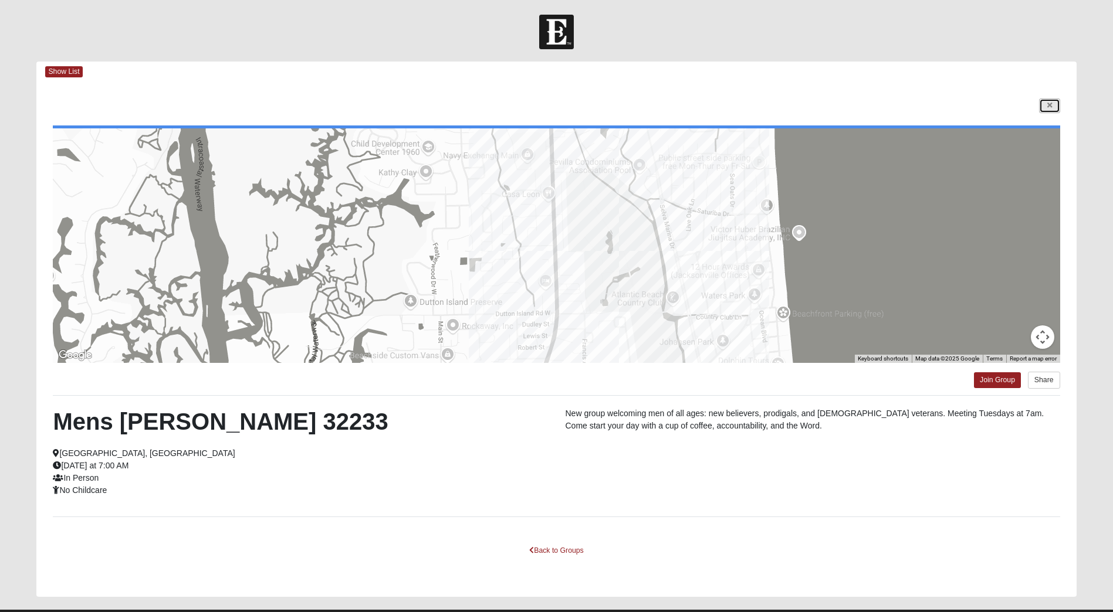
click at [1049, 104] on icon at bounding box center [1049, 105] width 5 height 7
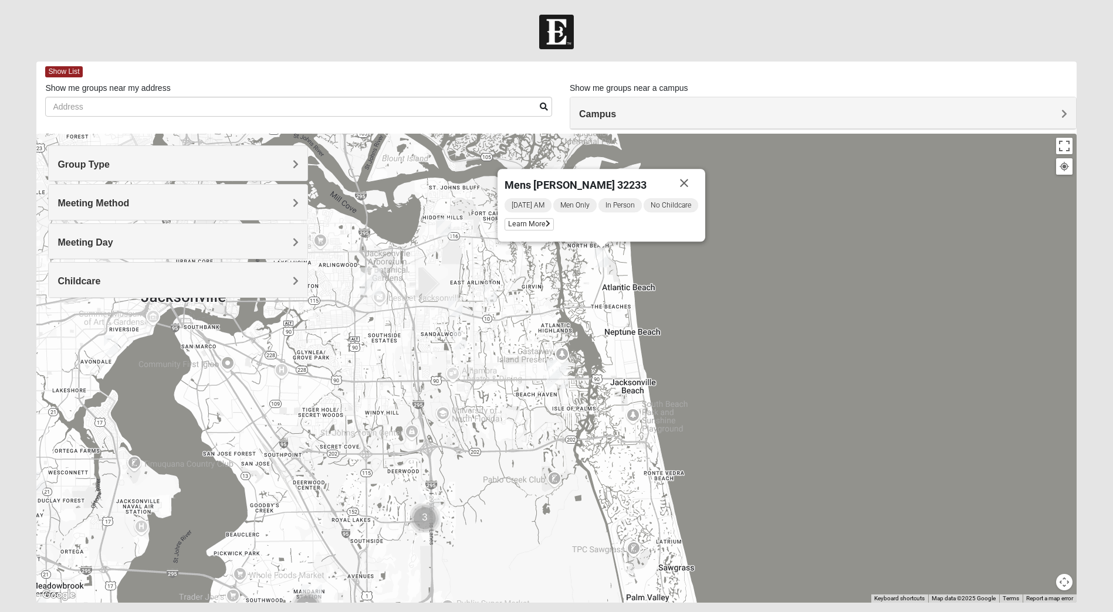
click at [113, 239] on span "Meeting Day" at bounding box center [84, 243] width 55 height 10
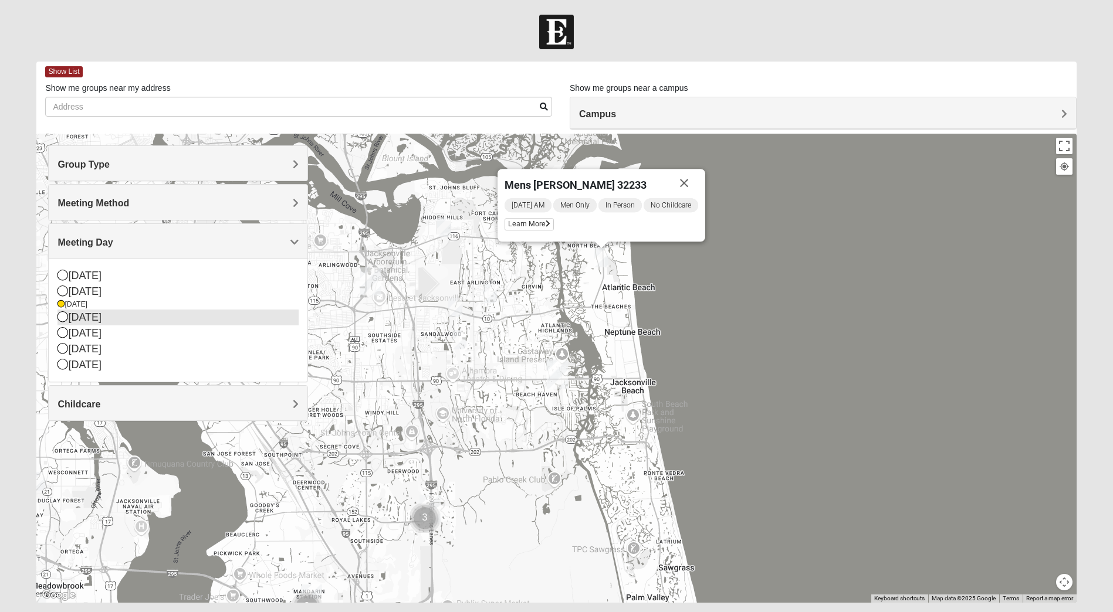
click at [63, 316] on icon at bounding box center [62, 316] width 11 height 11
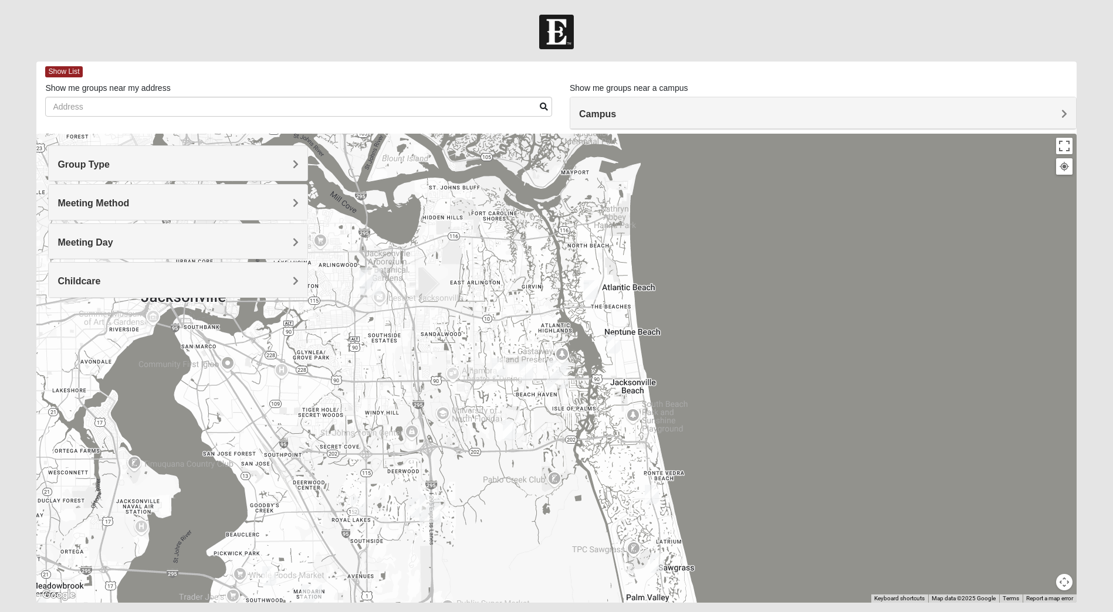
click at [617, 340] on img "Mens Crytzer/Siemion 32250" at bounding box center [613, 343] width 14 height 19
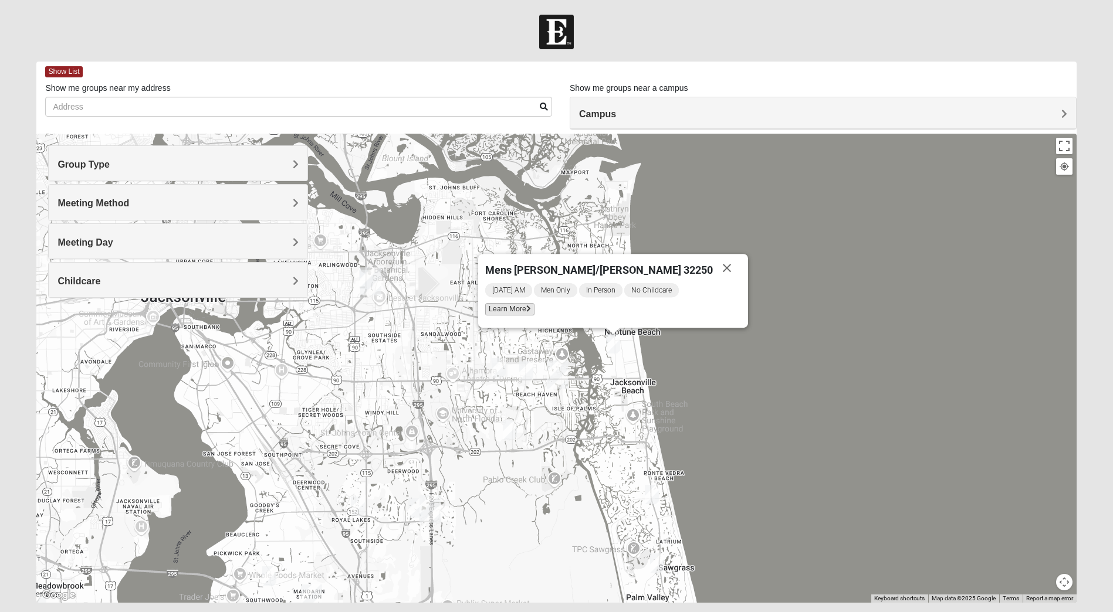
click at [534, 314] on span "Learn More" at bounding box center [509, 309] width 49 height 12
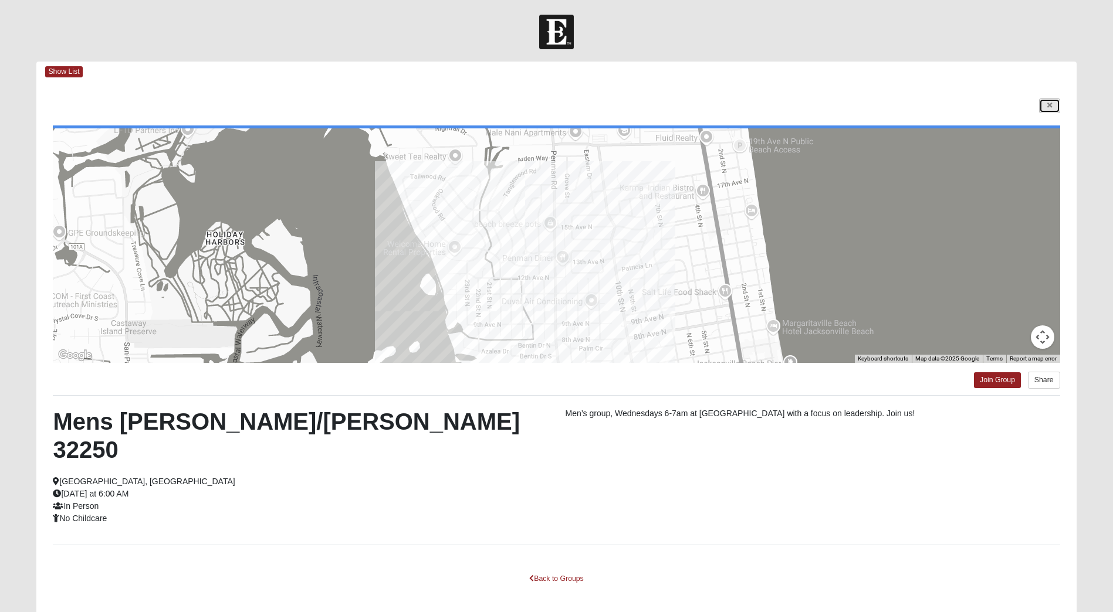
click at [1051, 103] on icon at bounding box center [1049, 105] width 5 height 7
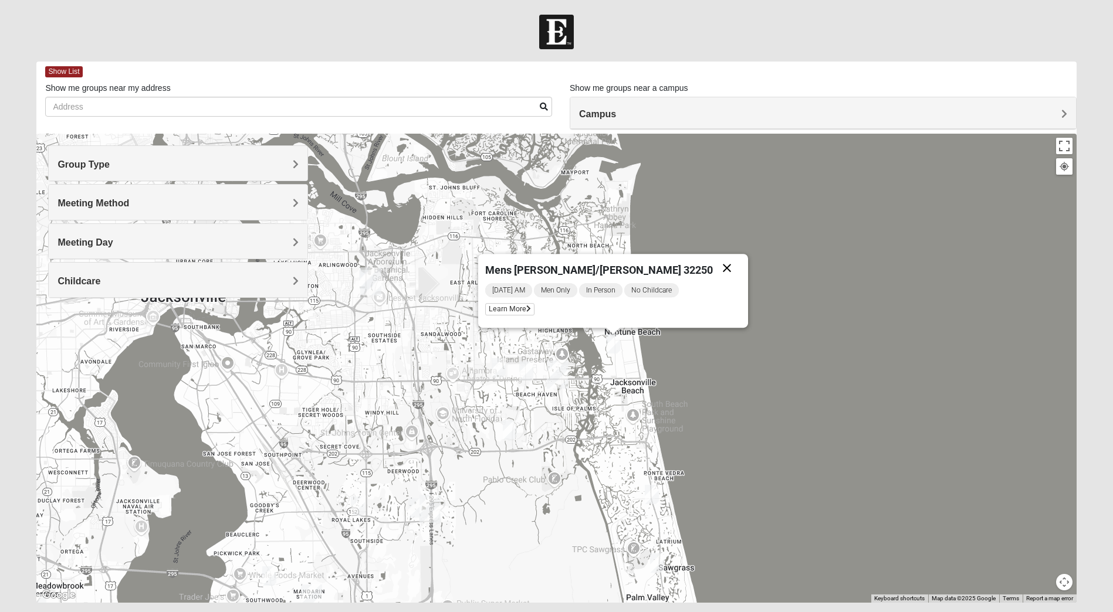
click at [713, 266] on button "Close" at bounding box center [727, 268] width 28 height 28
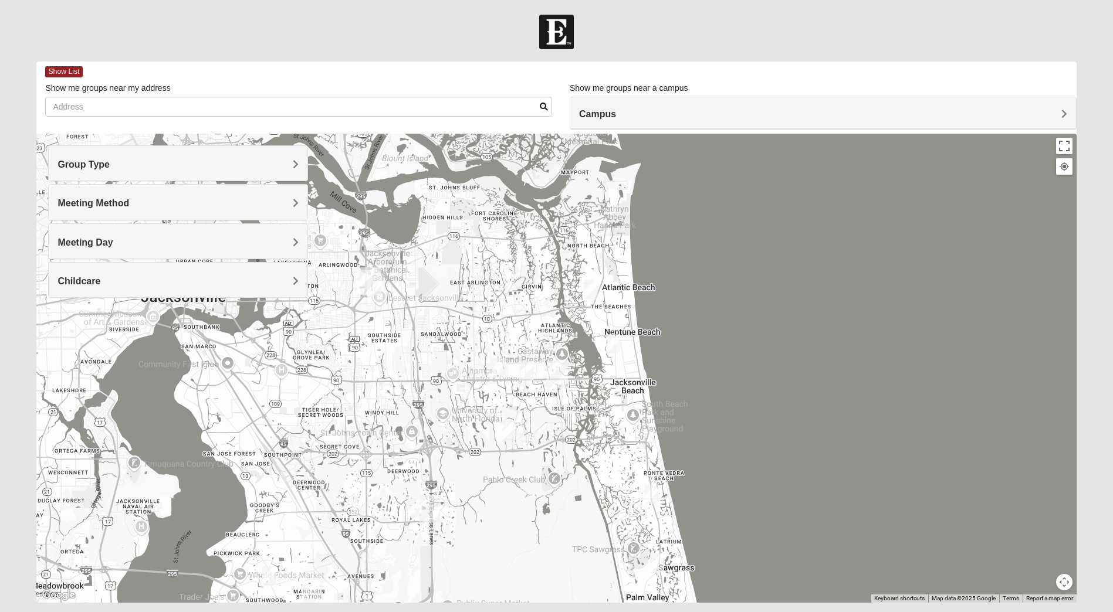
click at [591, 287] on img "Mens Boboc 32233" at bounding box center [591, 289] width 14 height 19
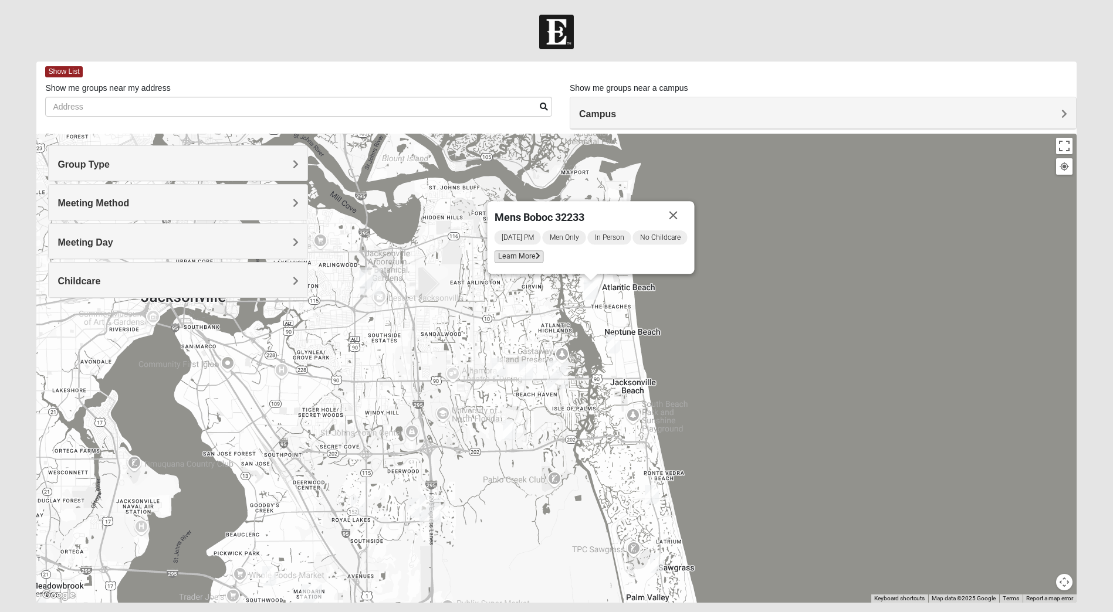
click at [510, 253] on span "Learn More" at bounding box center [519, 256] width 49 height 12
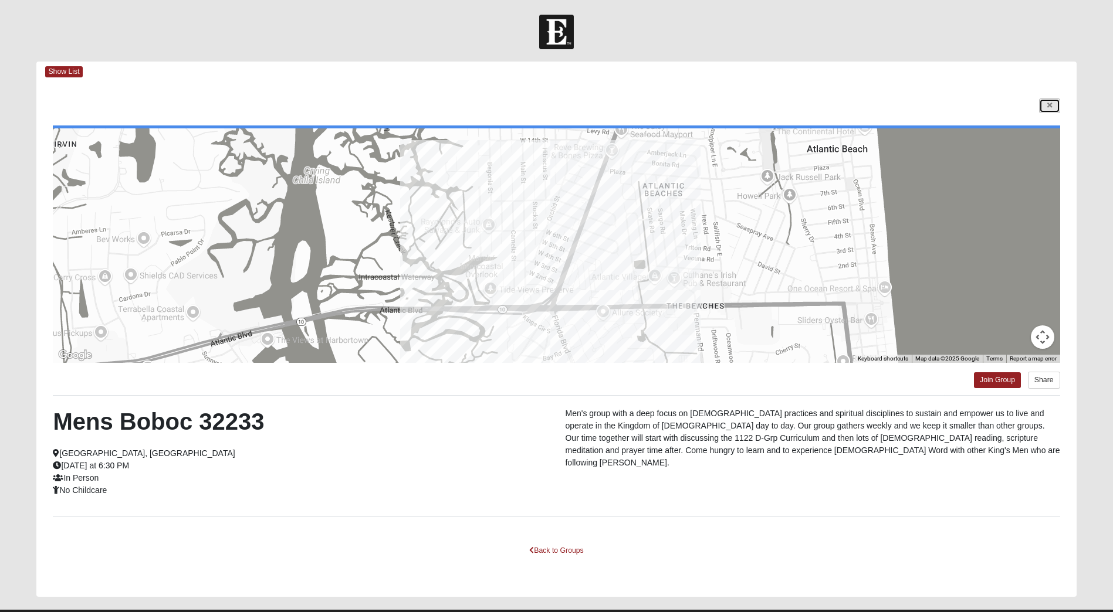
click at [1047, 106] on icon at bounding box center [1049, 105] width 5 height 7
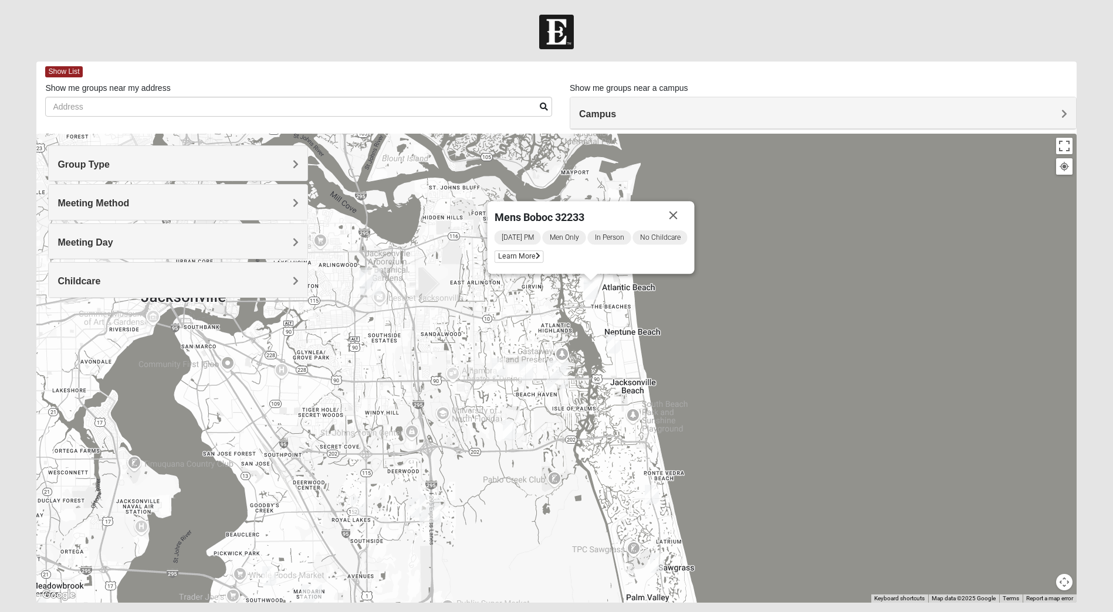
click at [113, 242] on span "Meeting Day" at bounding box center [84, 243] width 55 height 10
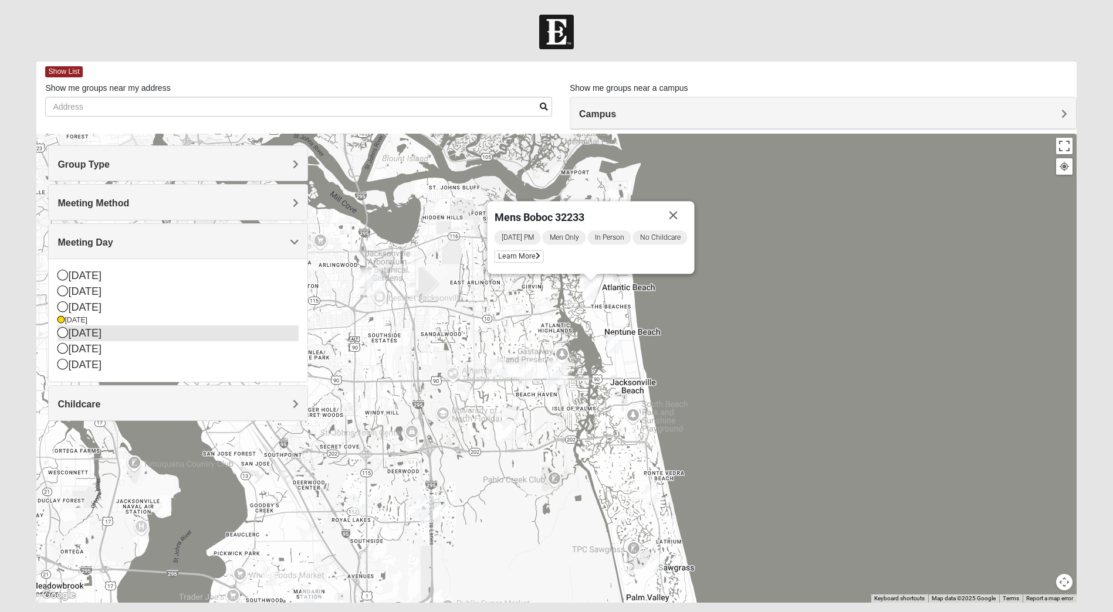
click at [63, 335] on icon at bounding box center [62, 332] width 11 height 11
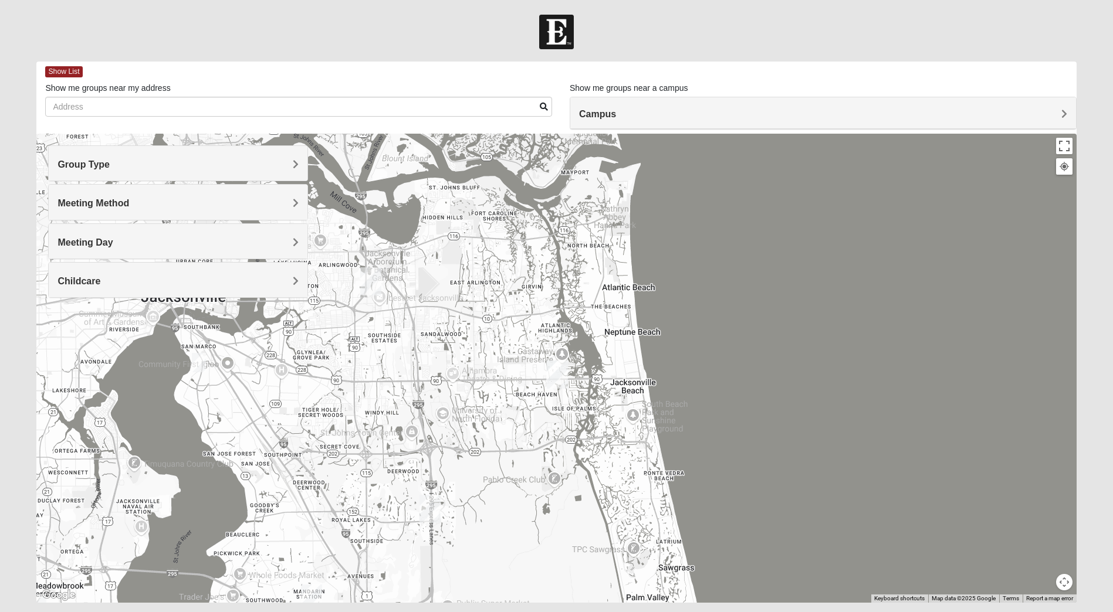
click at [548, 364] on img "San Pablo" at bounding box center [557, 375] width 21 height 28
click at [530, 360] on div "San Pablo 14286 Beach Blvd Jacksonville, FL 32250-1561" at bounding box center [556, 368] width 1040 height 469
drag, startPoint x: 547, startPoint y: 361, endPoint x: 509, endPoint y: 361, distance: 38.7
click at [509, 361] on div "To navigate, press the arrow keys. San Pablo 14286 Beach Blvd Jacksonville, FL …" at bounding box center [556, 368] width 1040 height 469
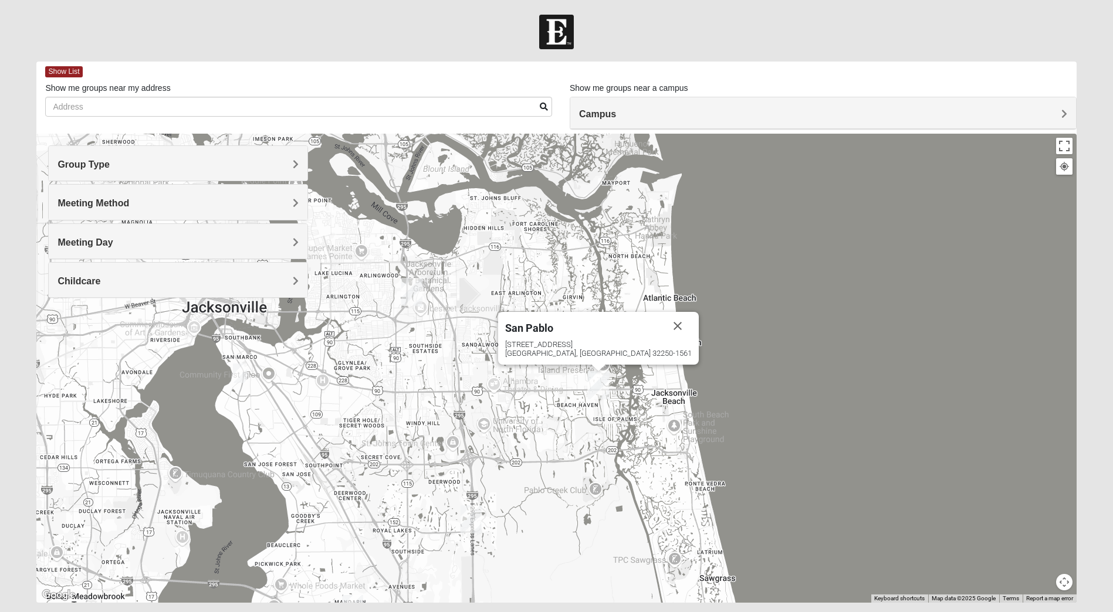
drag, startPoint x: 560, startPoint y: 367, endPoint x: 588, endPoint y: 375, distance: 29.3
click at [600, 377] on img "San Pablo" at bounding box center [598, 385] width 21 height 28
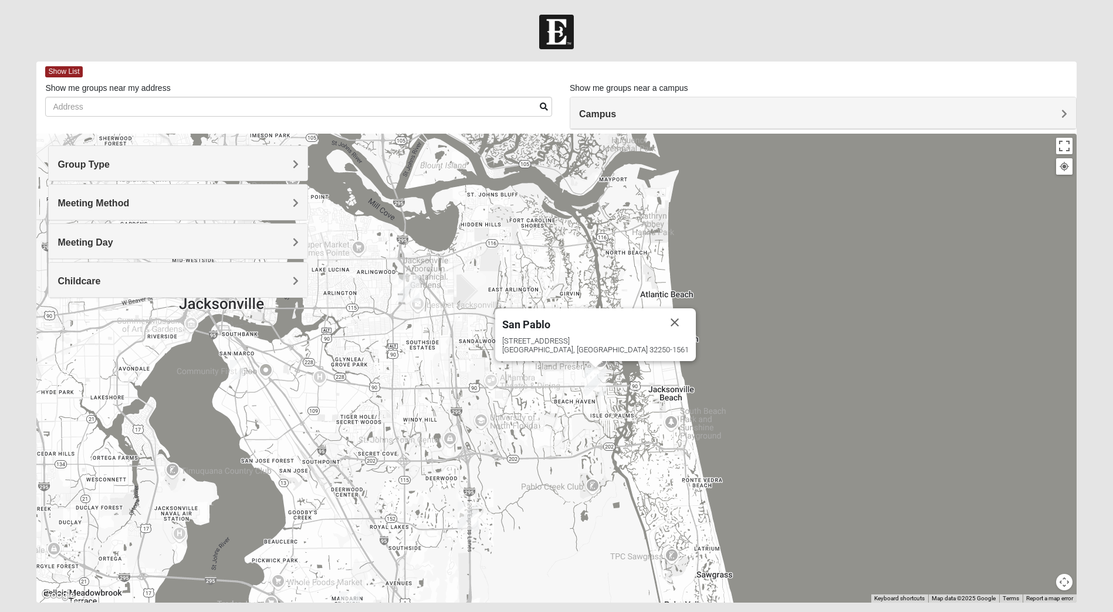
click at [592, 376] on img "San Pablo" at bounding box center [595, 382] width 21 height 28
click at [594, 375] on img "San Pablo" at bounding box center [595, 382] width 21 height 28
click at [585, 371] on img "San Pablo" at bounding box center [595, 382] width 21 height 28
click at [588, 369] on img "San Pablo" at bounding box center [595, 382] width 21 height 28
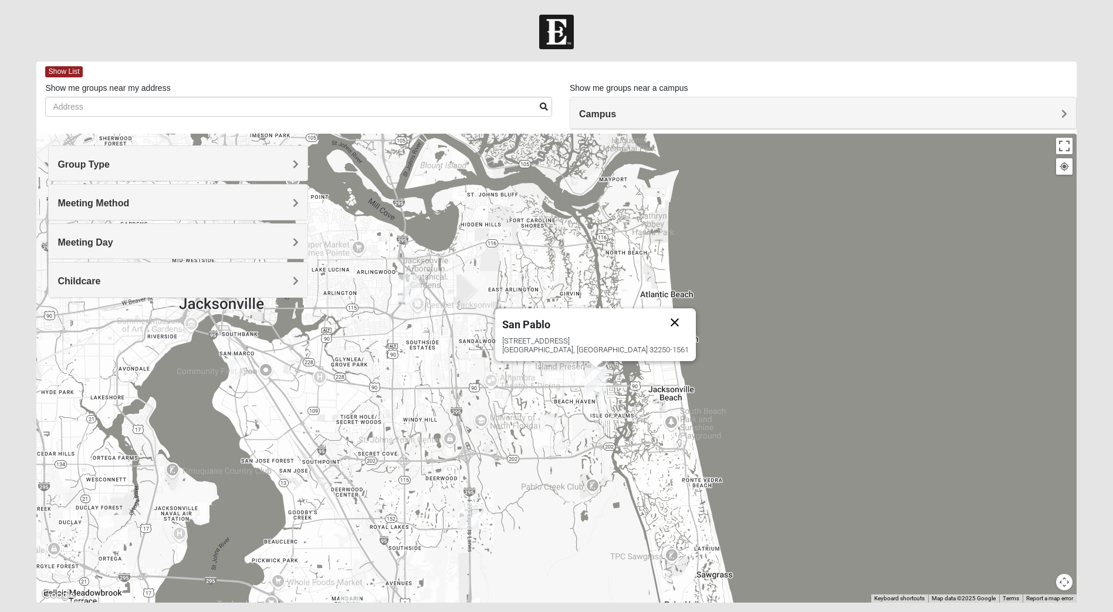
click at [661, 317] on button "Close" at bounding box center [675, 323] width 28 height 28
click at [113, 242] on span "Meeting Day" at bounding box center [84, 243] width 55 height 10
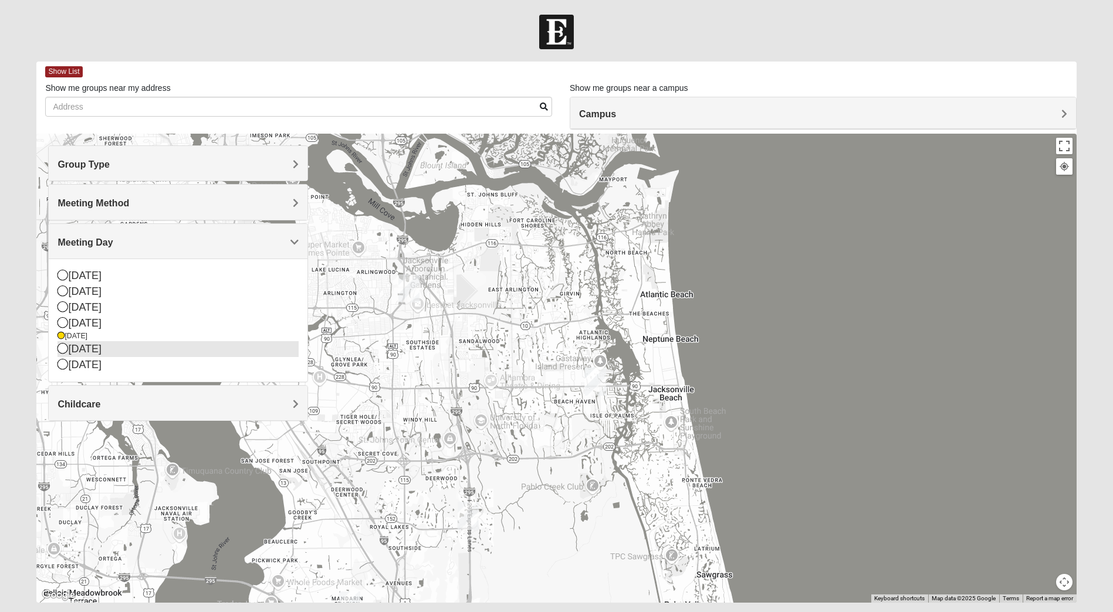
click at [63, 348] on icon at bounding box center [62, 348] width 11 height 11
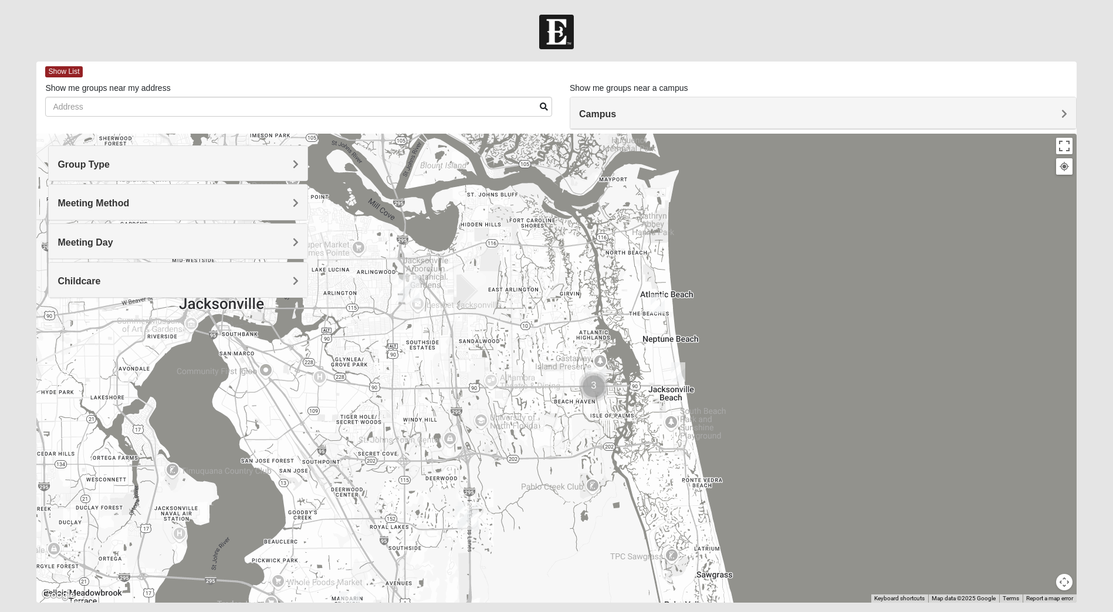
click at [678, 368] on img "Mens McLauchlan 32250" at bounding box center [678, 372] width 14 height 19
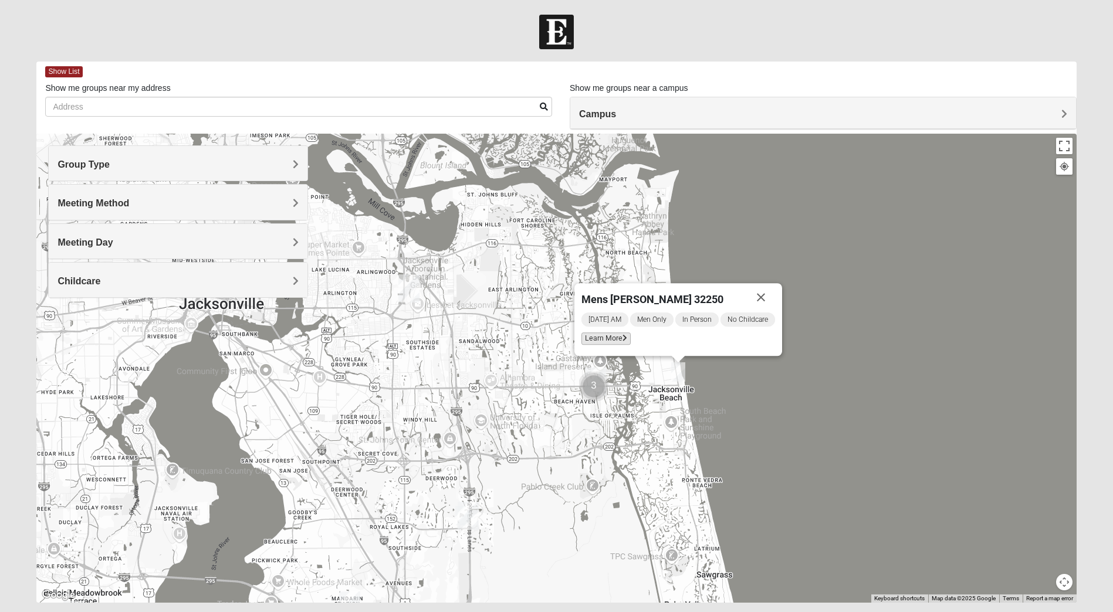
click at [625, 337] on icon at bounding box center [624, 338] width 5 height 7
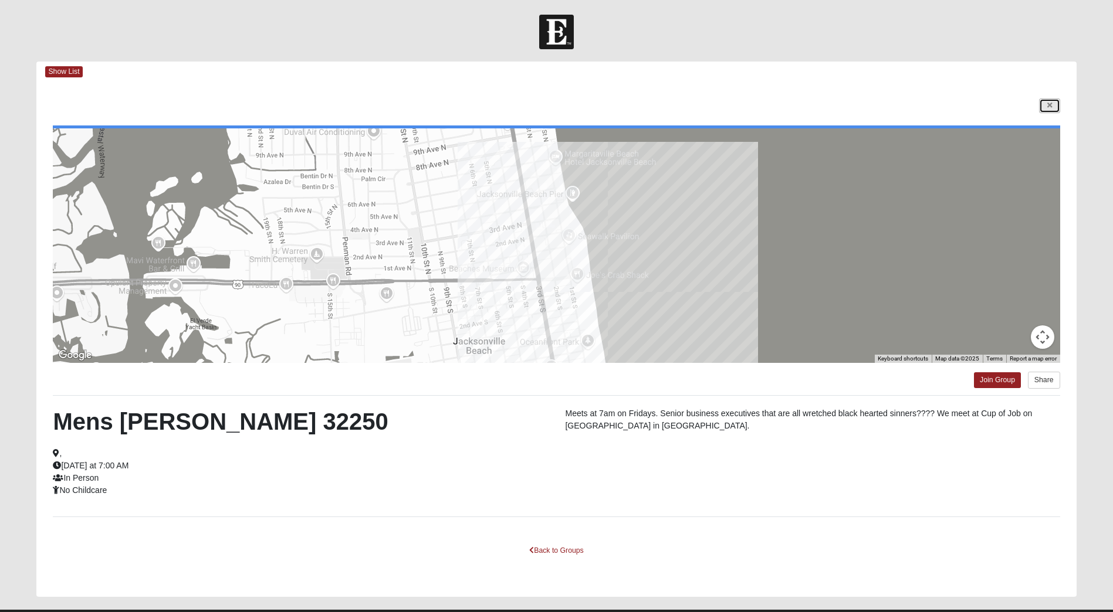
click at [1047, 101] on link at bounding box center [1049, 106] width 21 height 15
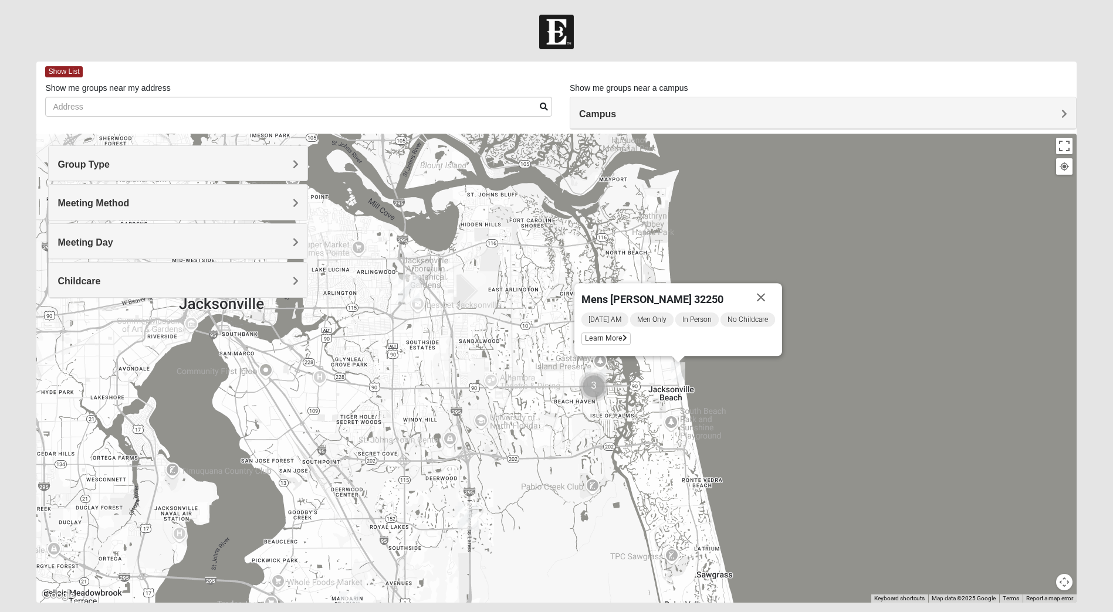
click at [762, 297] on button "Close" at bounding box center [761, 297] width 28 height 28
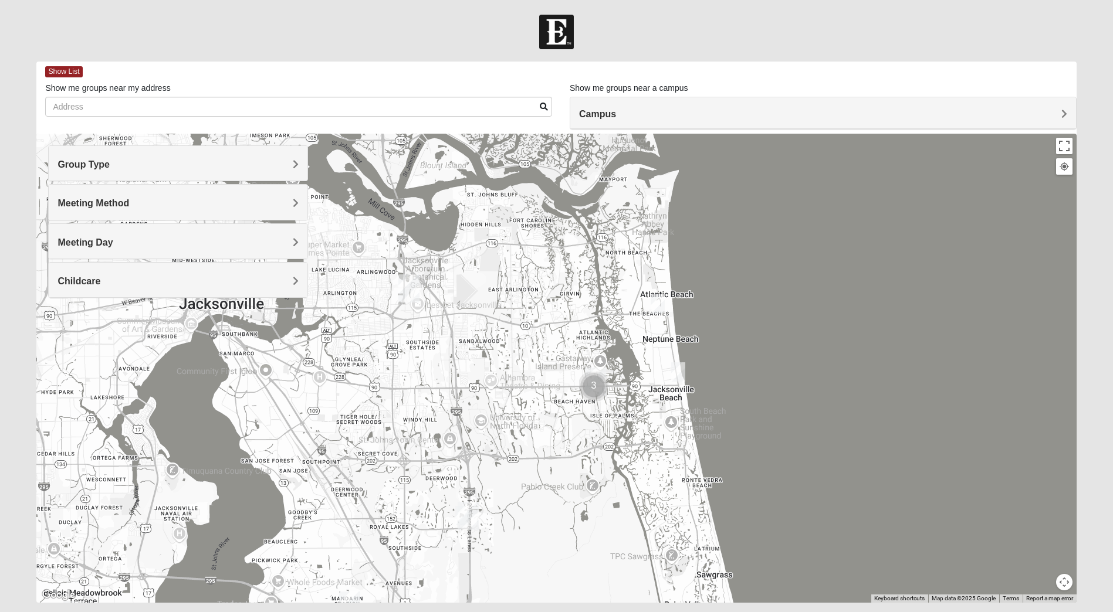
click at [660, 305] on img "Mens Clampitt 32233" at bounding box center [658, 303] width 14 height 19
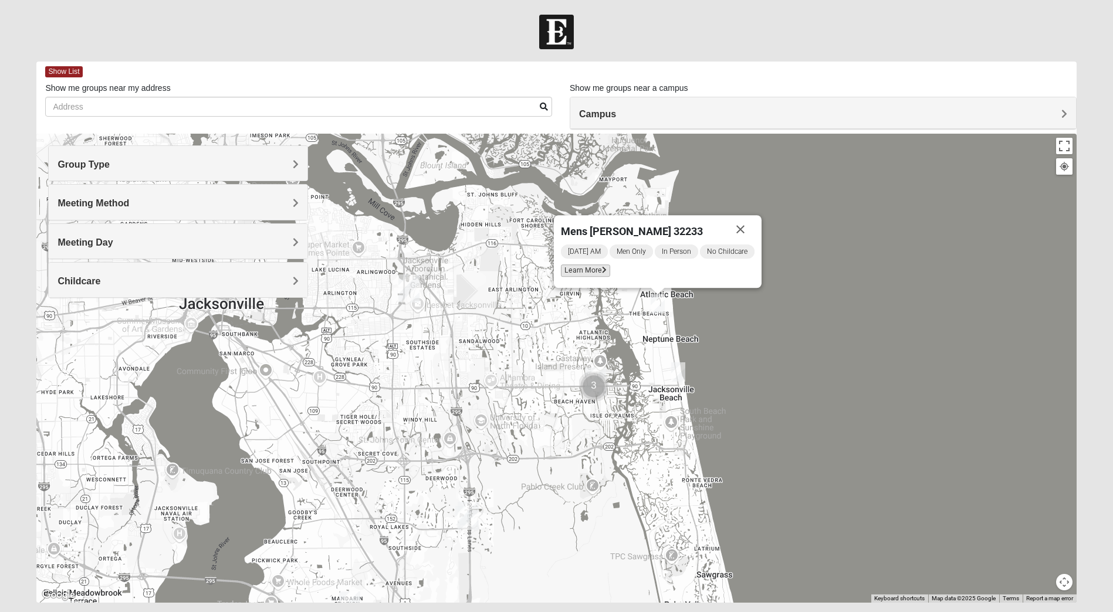
click at [601, 271] on span "Learn More" at bounding box center [585, 271] width 49 height 12
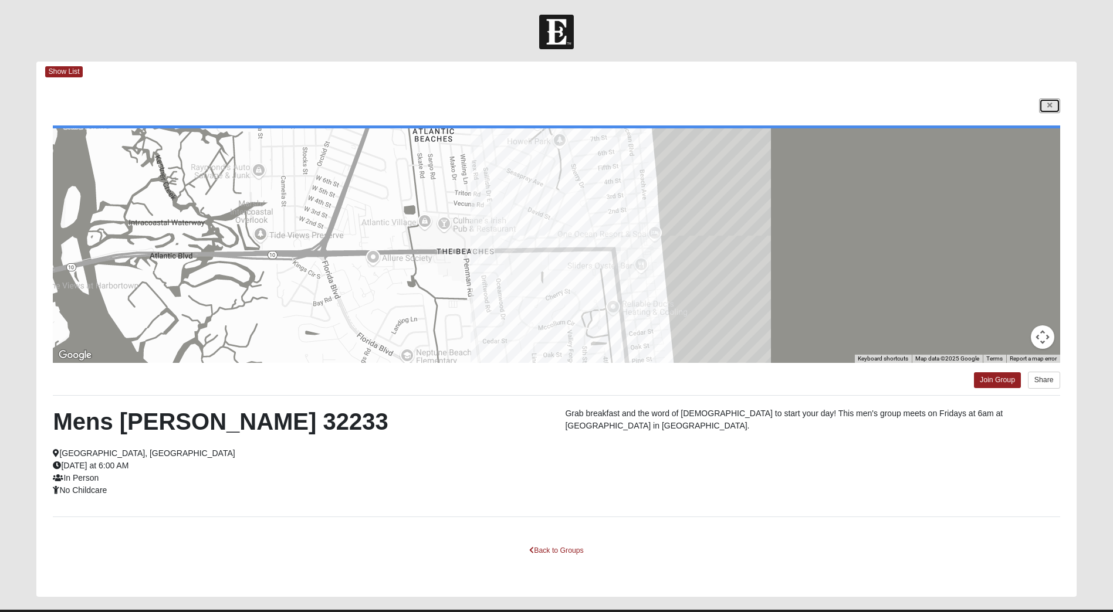
click at [1048, 100] on link at bounding box center [1049, 106] width 21 height 15
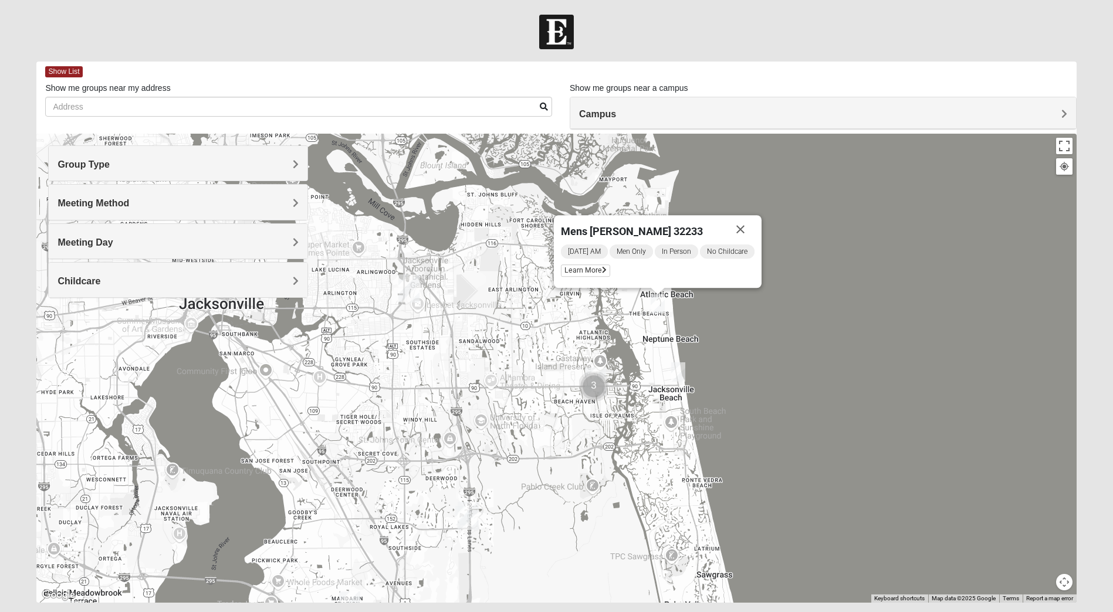
click at [113, 238] on span "Meeting Day" at bounding box center [84, 243] width 55 height 10
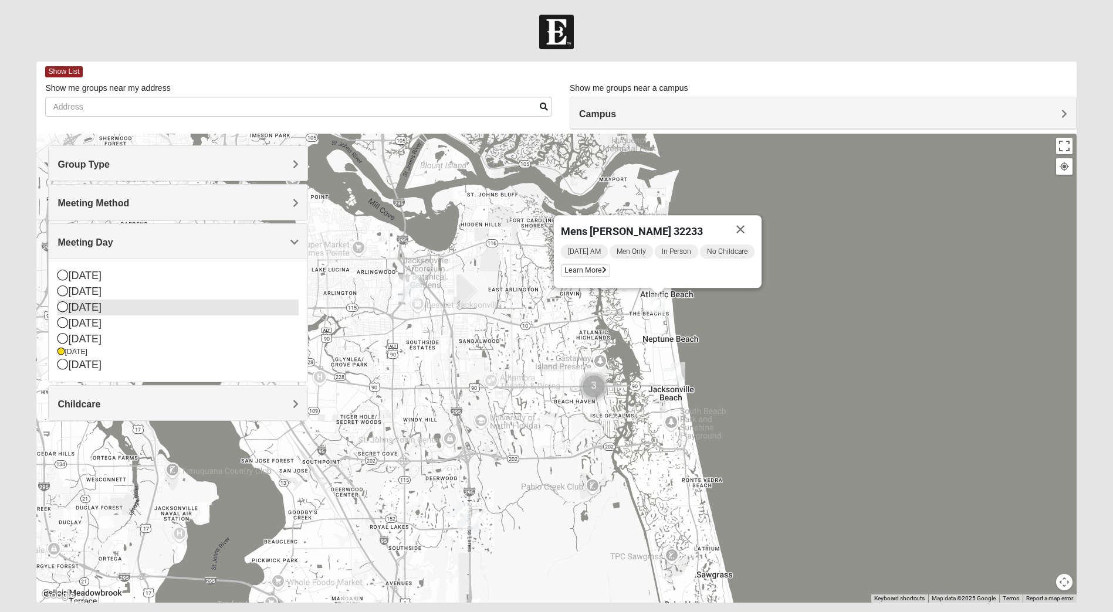
click at [63, 306] on icon at bounding box center [62, 307] width 11 height 11
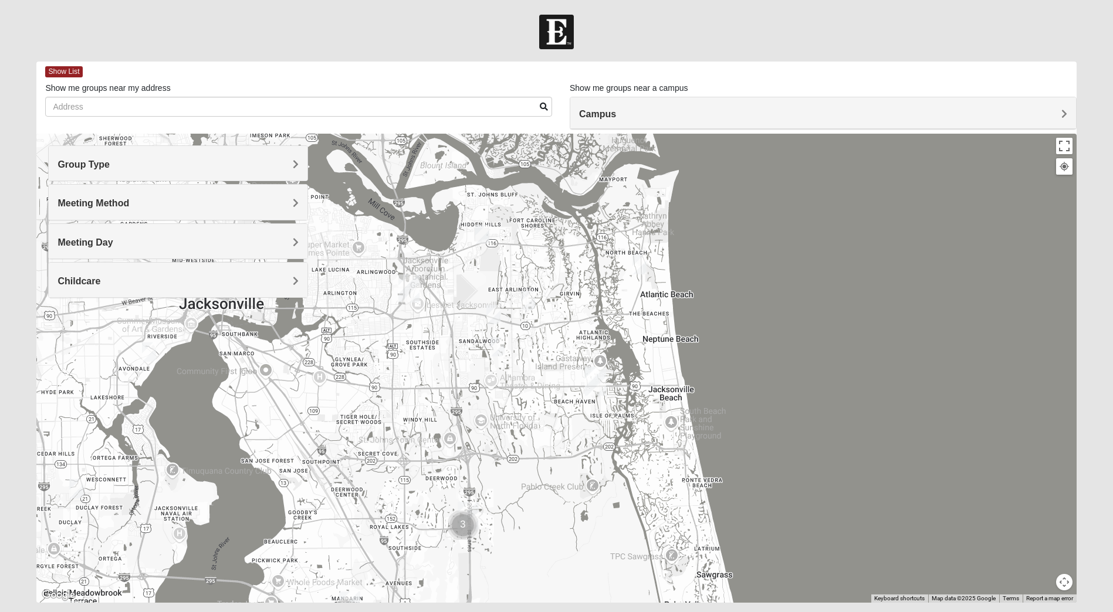
click at [638, 268] on img "Mens McCann 32233" at bounding box center [639, 264] width 14 height 19
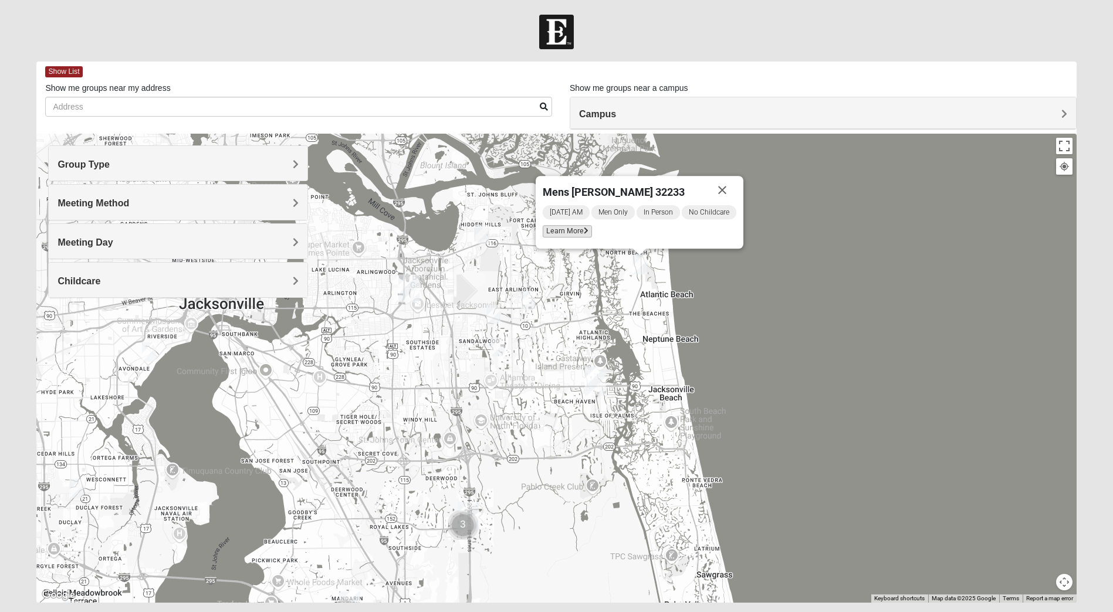
click at [560, 233] on span "Learn More" at bounding box center [567, 231] width 49 height 12
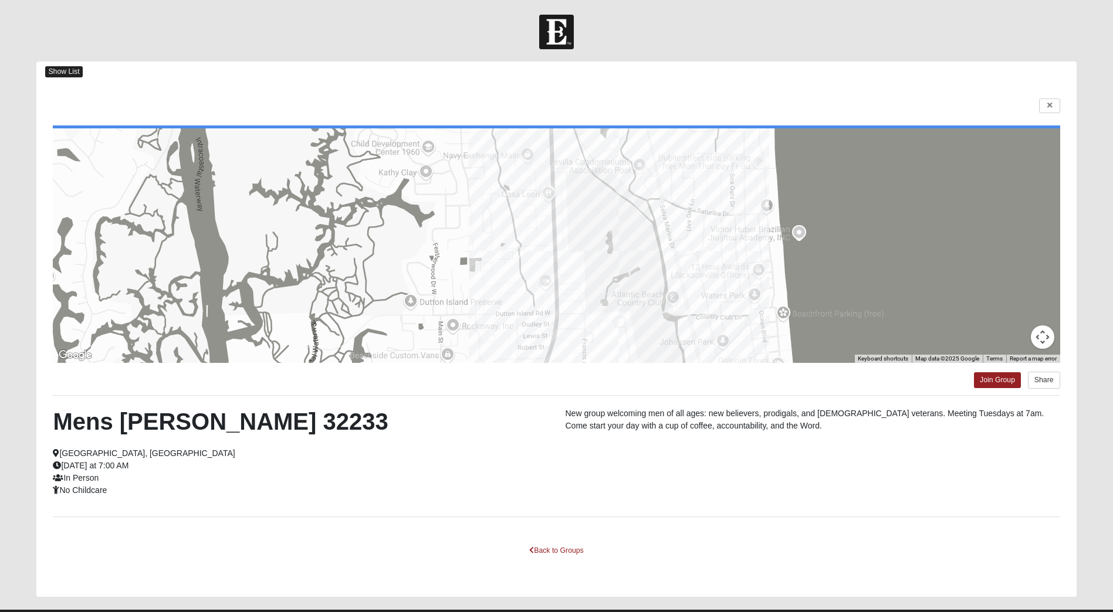
click at [65, 68] on span "Show List" at bounding box center [63, 71] width 37 height 11
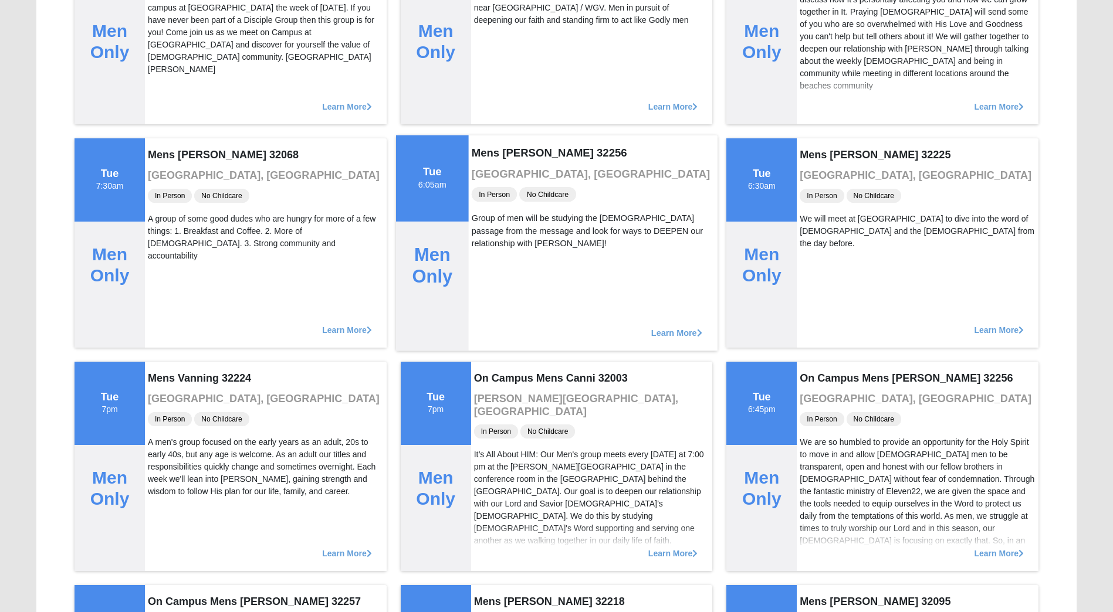
scroll to position [293, 0]
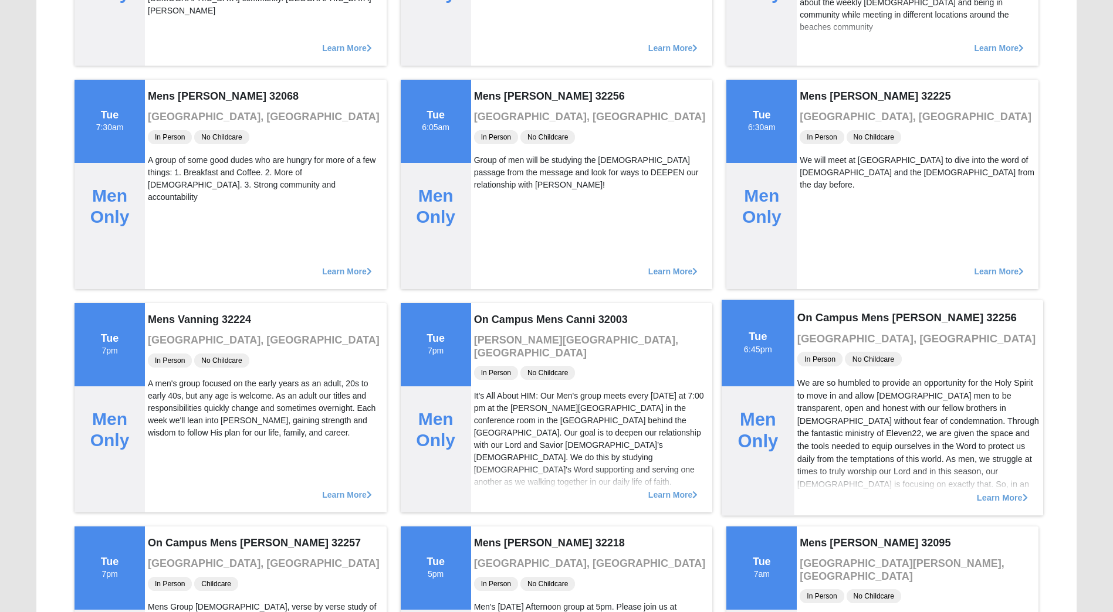
click at [1024, 497] on icon at bounding box center [1024, 497] width 5 height 8
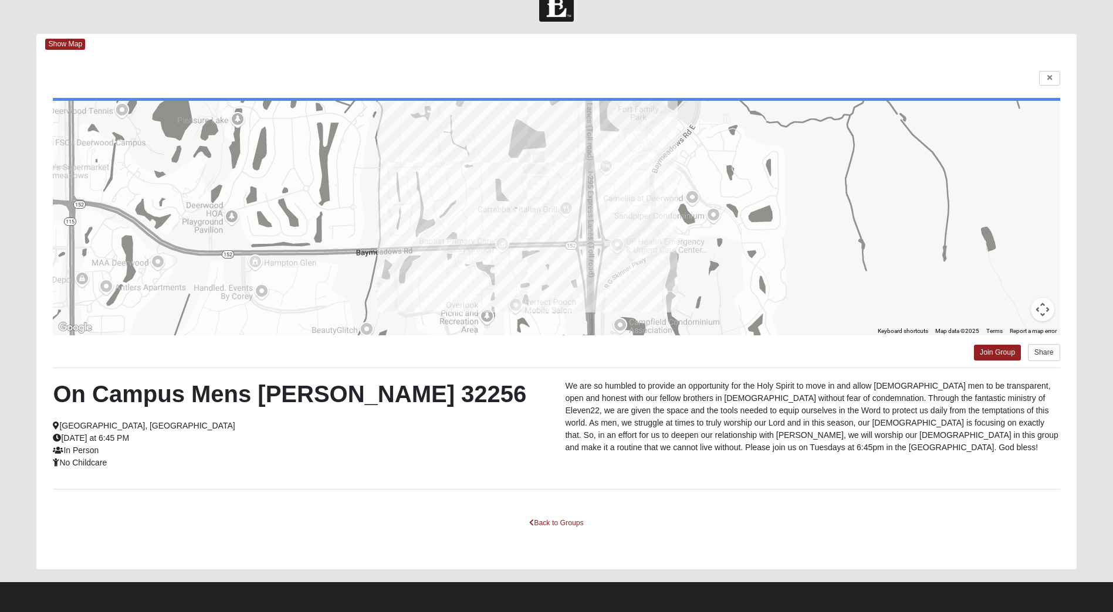
click at [55, 426] on icon at bounding box center [56, 426] width 6 height 8
click at [541, 522] on link "Back to Groups" at bounding box center [556, 523] width 69 height 18
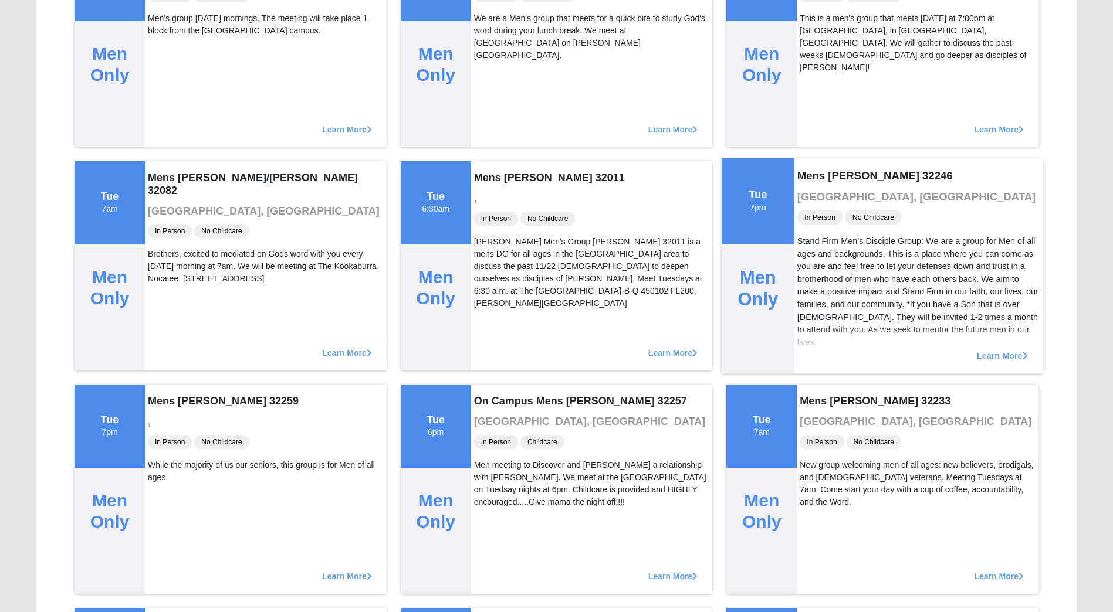
scroll to position [1611, 0]
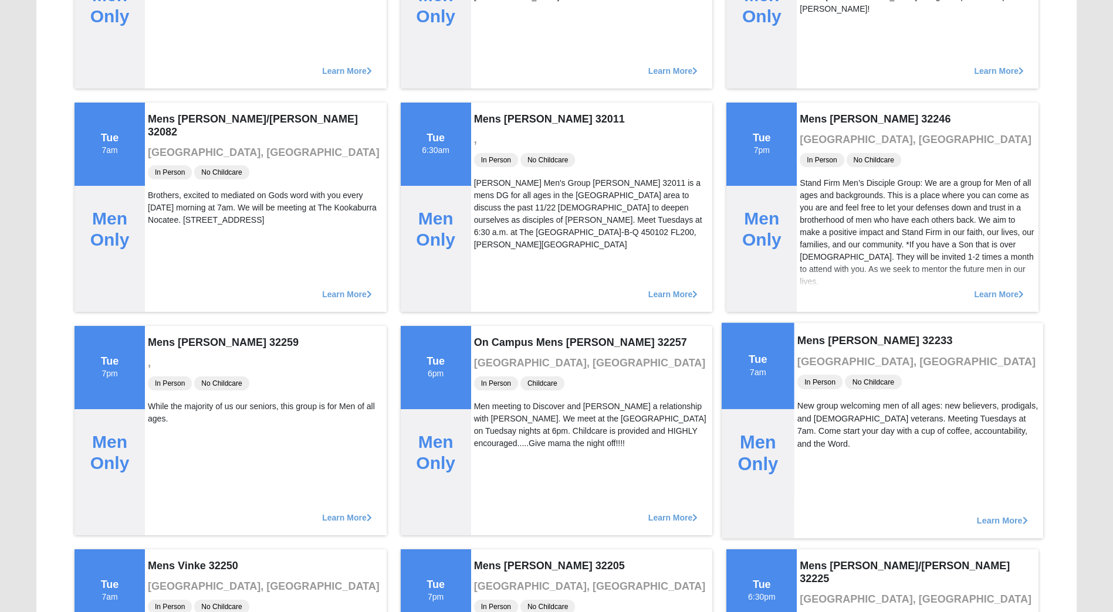
click at [1025, 521] on icon at bounding box center [1024, 520] width 5 height 8
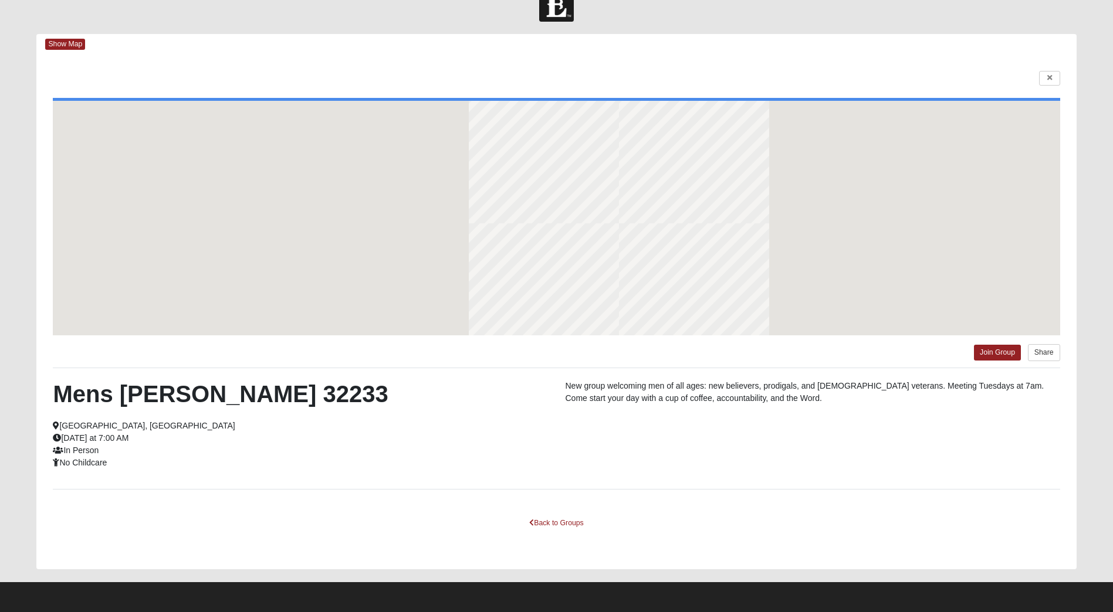
scroll to position [28, 0]
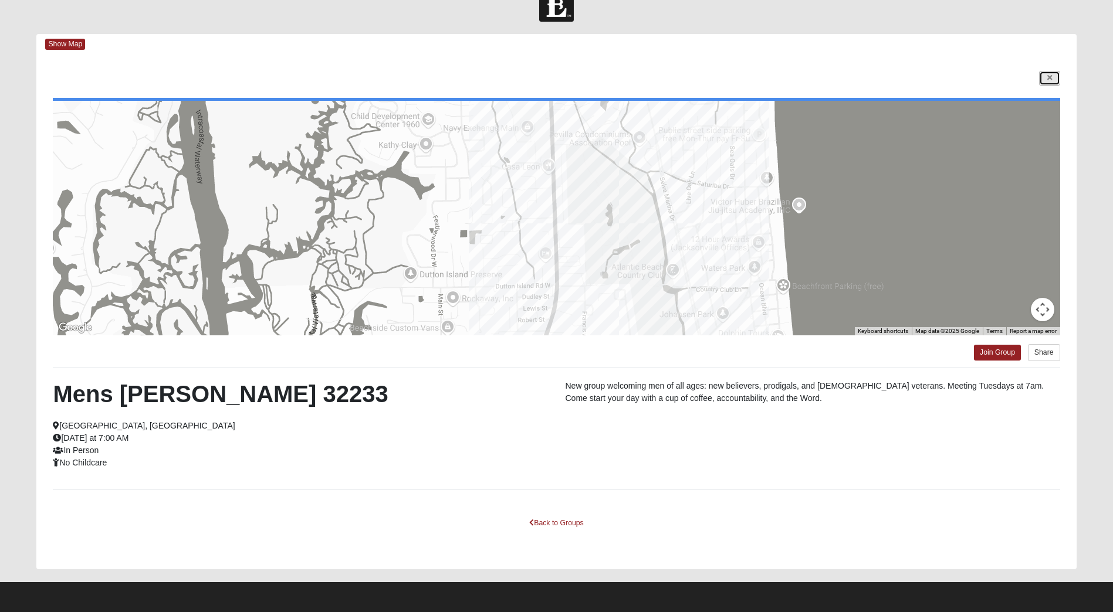
click at [1048, 76] on icon at bounding box center [1049, 78] width 5 height 7
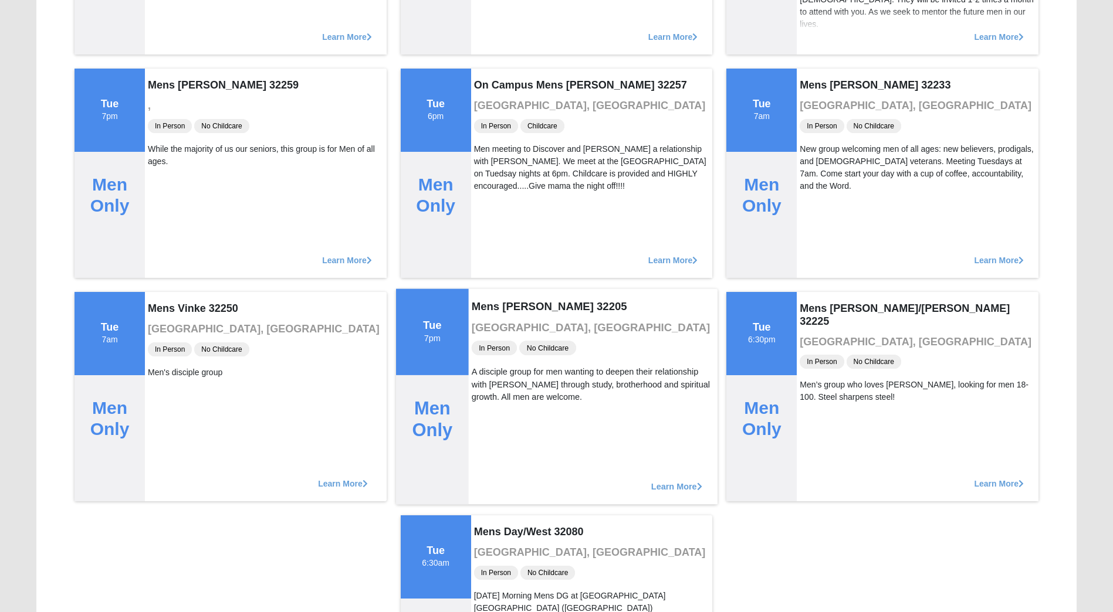
scroll to position [1936, 0]
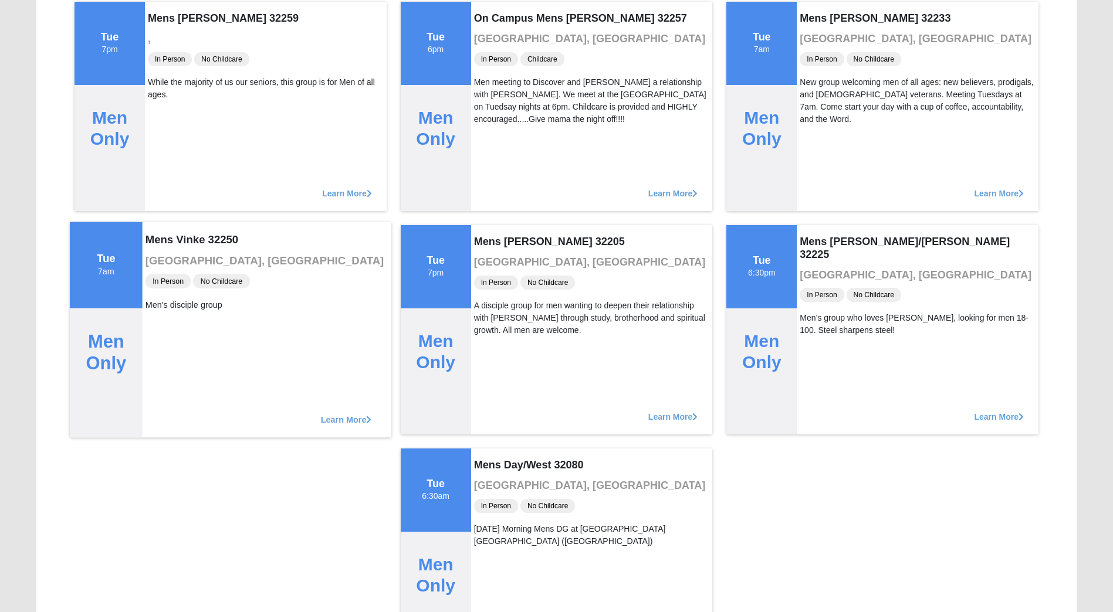
click at [321, 414] on span "Learn More" at bounding box center [346, 414] width 51 height 0
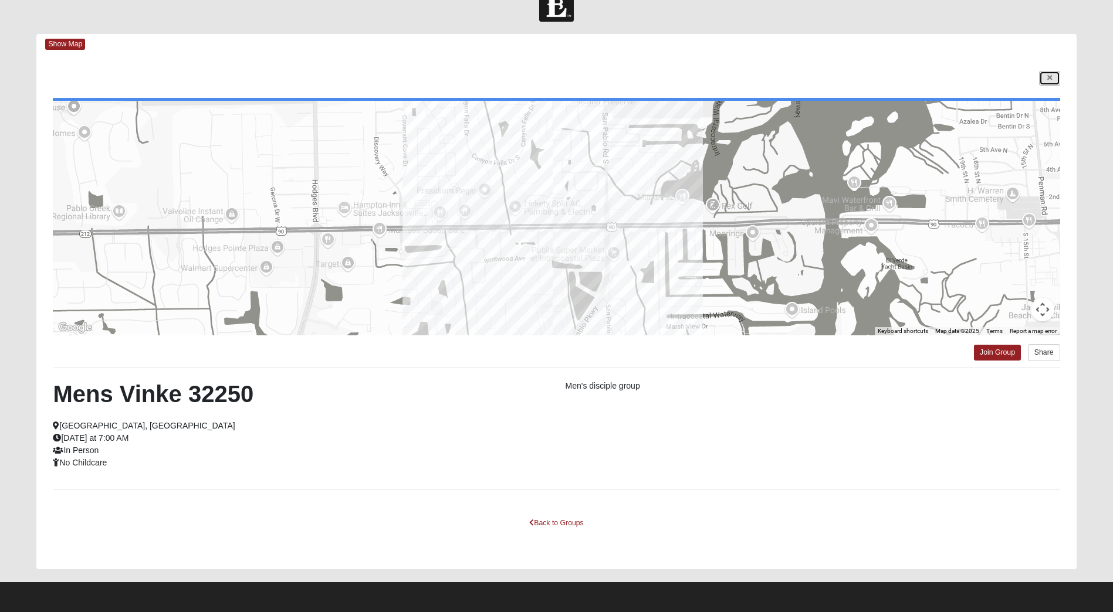
click at [1048, 78] on icon at bounding box center [1049, 78] width 5 height 7
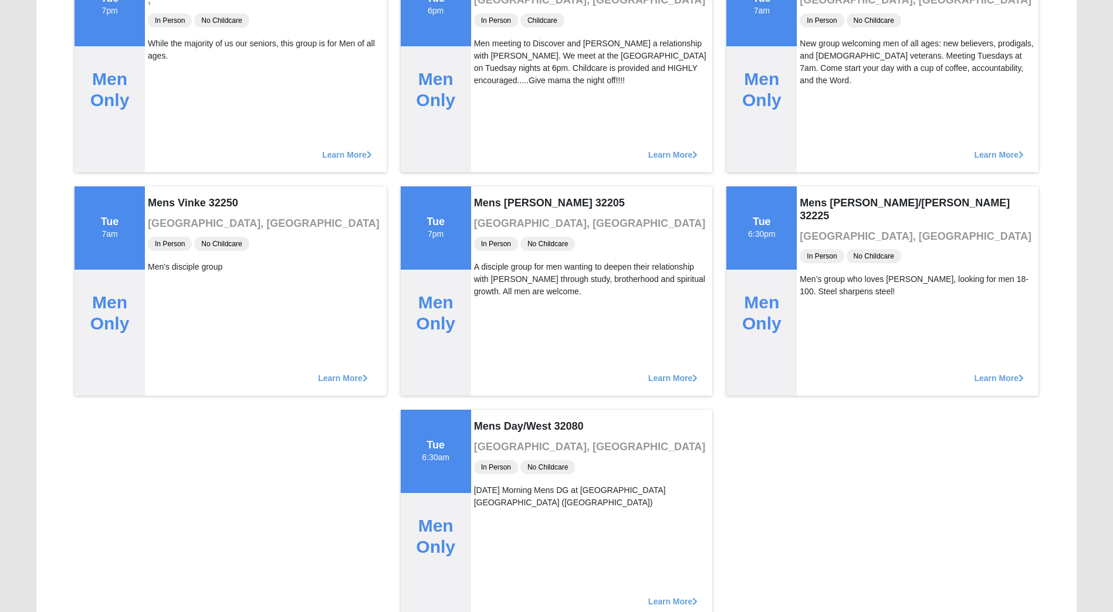
scroll to position [2031, 0]
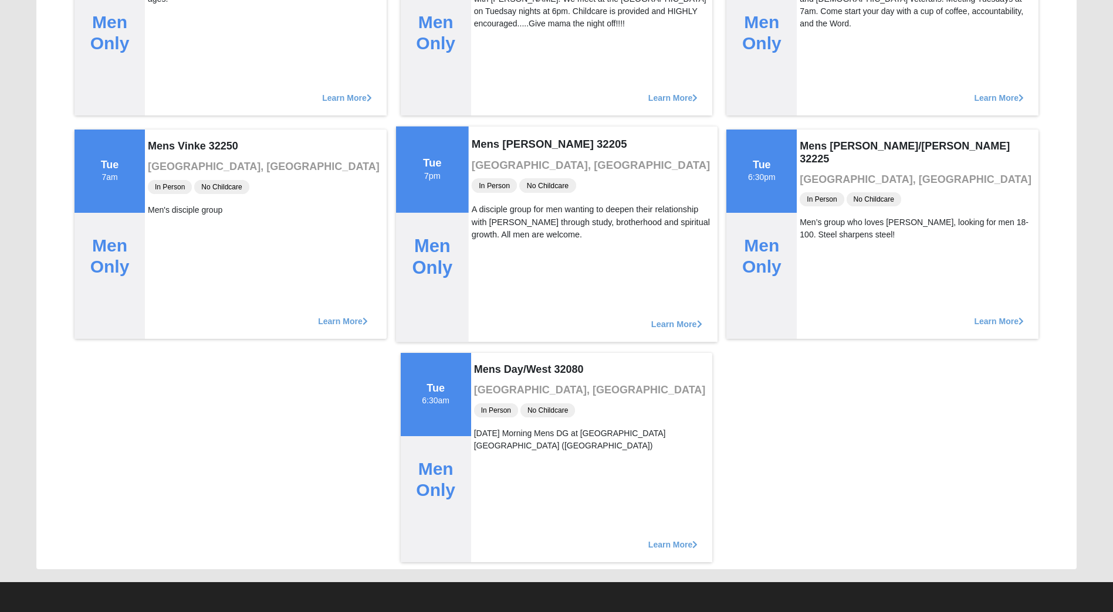
click at [666, 318] on span "Learn More" at bounding box center [676, 318] width 51 height 0
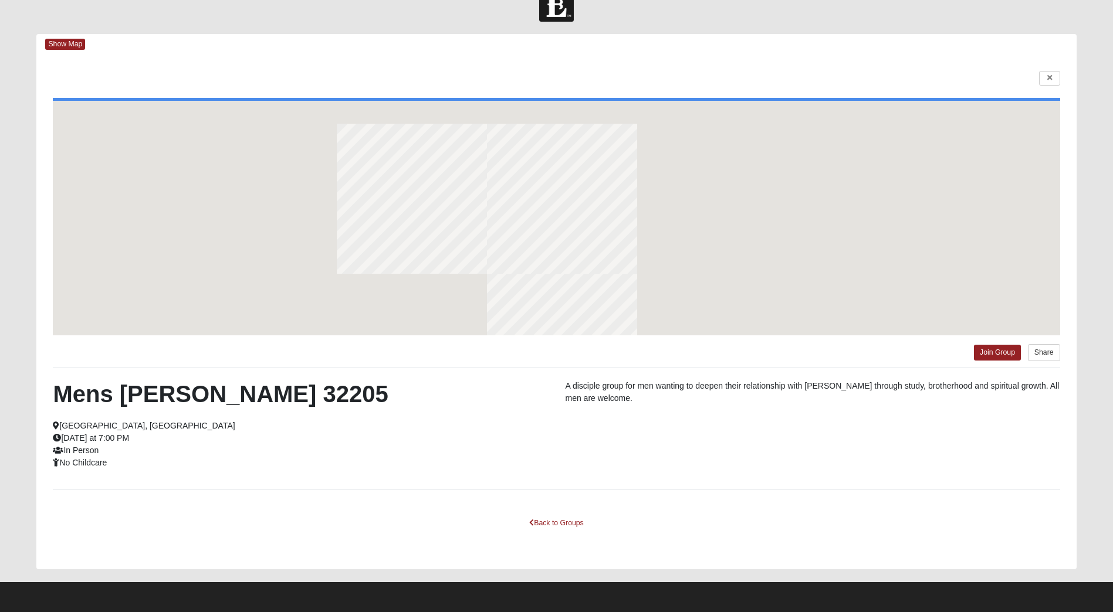
scroll to position [28, 0]
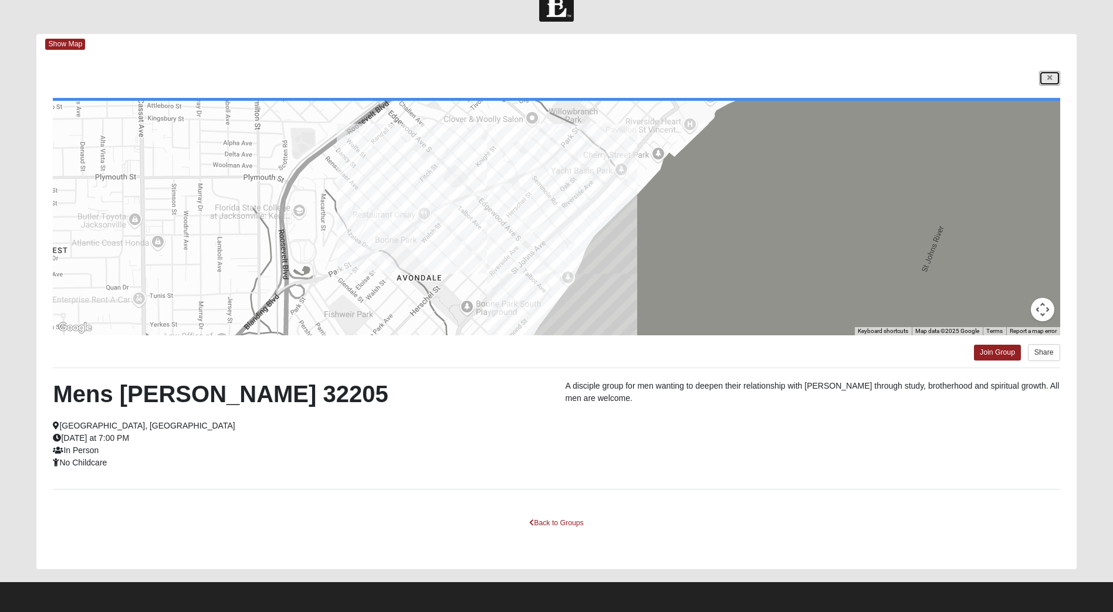
click at [1053, 77] on link at bounding box center [1049, 78] width 21 height 15
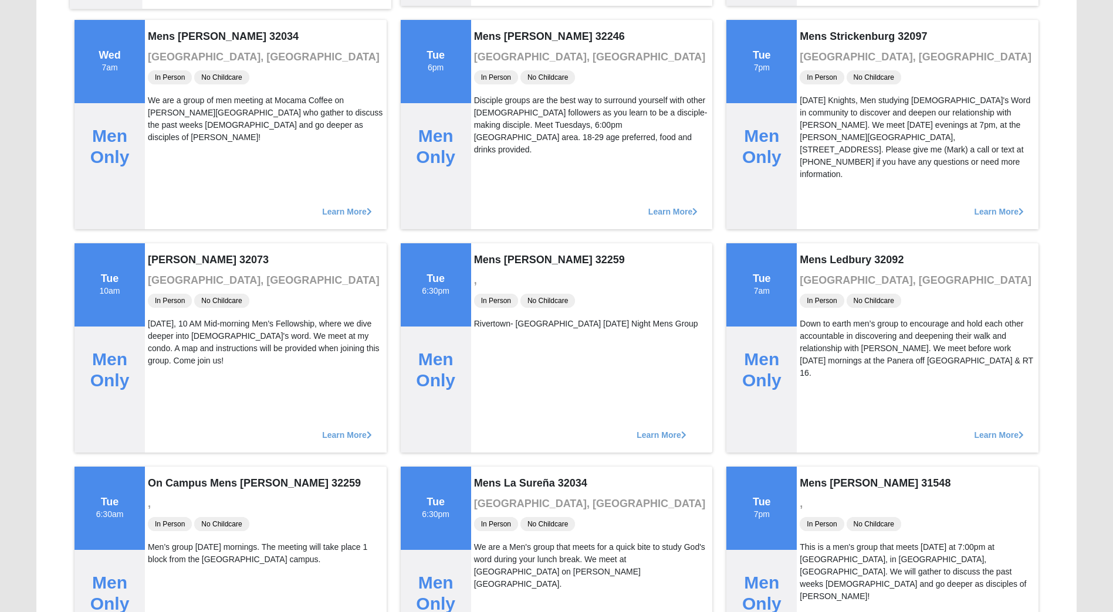
scroll to position [1025, 0]
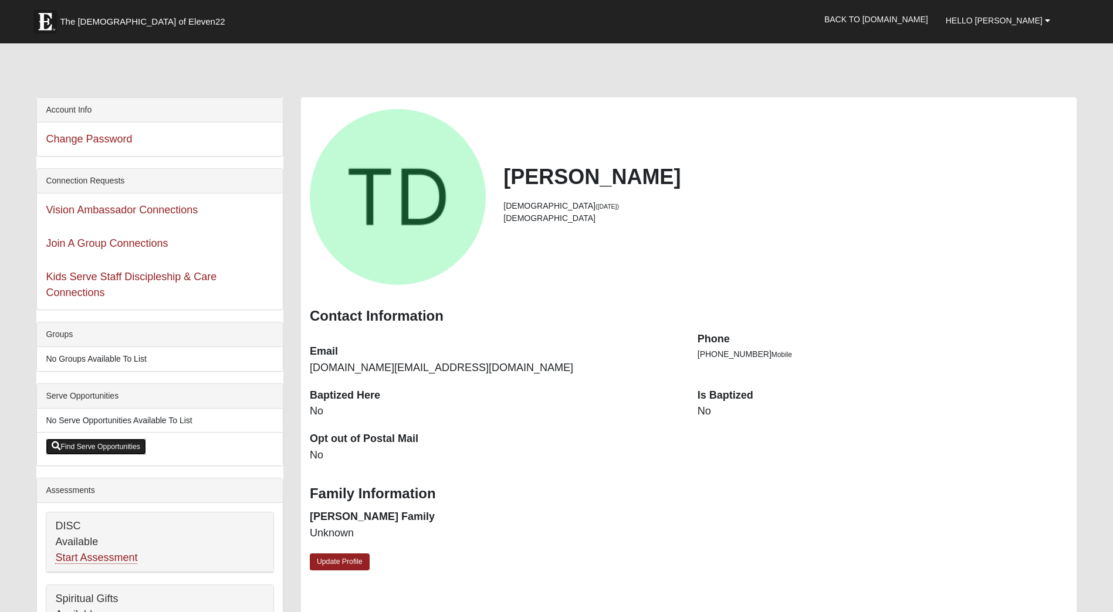
click at [124, 444] on link "Find Serve Opportunities" at bounding box center [96, 447] width 100 height 16
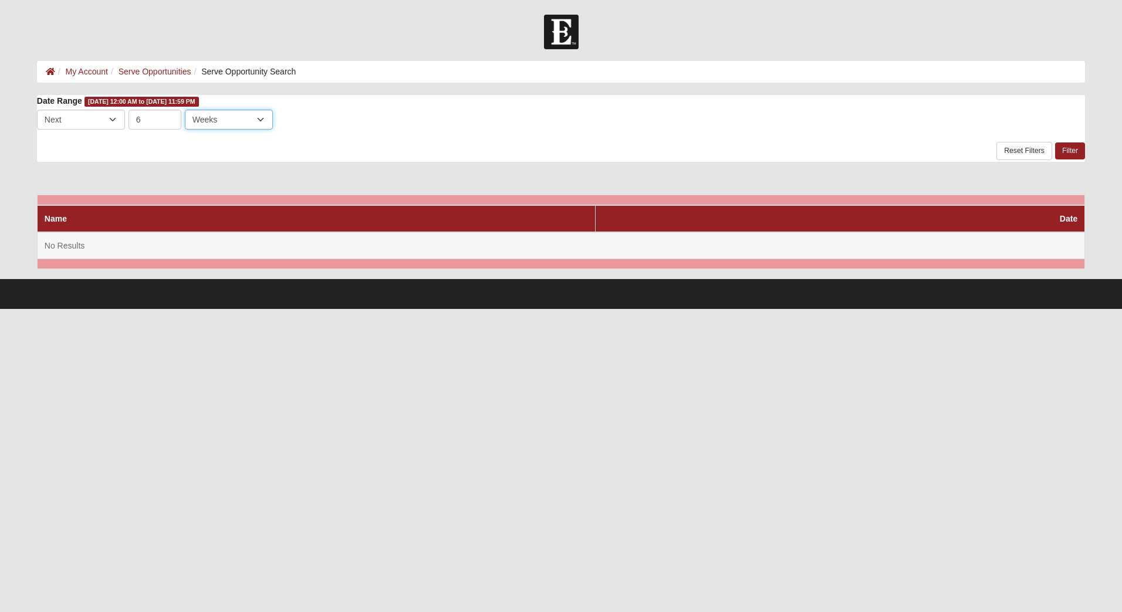
click at [262, 118] on select "Days Weeks Months" at bounding box center [229, 120] width 88 height 20
select select "3"
click at [185, 110] on select "Days Weeks Months" at bounding box center [229, 120] width 88 height 20
click at [1075, 152] on link "Filter" at bounding box center [1070, 151] width 30 height 17
